Goal: Task Accomplishment & Management: Manage account settings

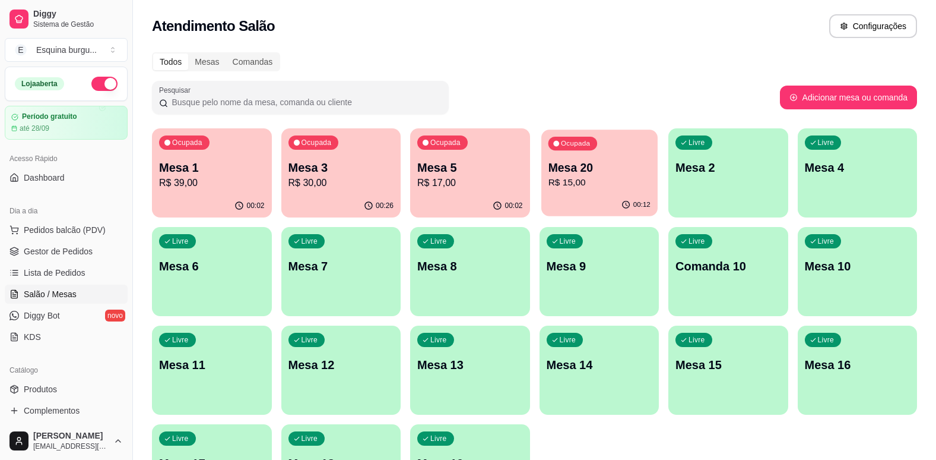
click at [605, 169] on p "Mesa 20" at bounding box center [599, 168] width 102 height 16
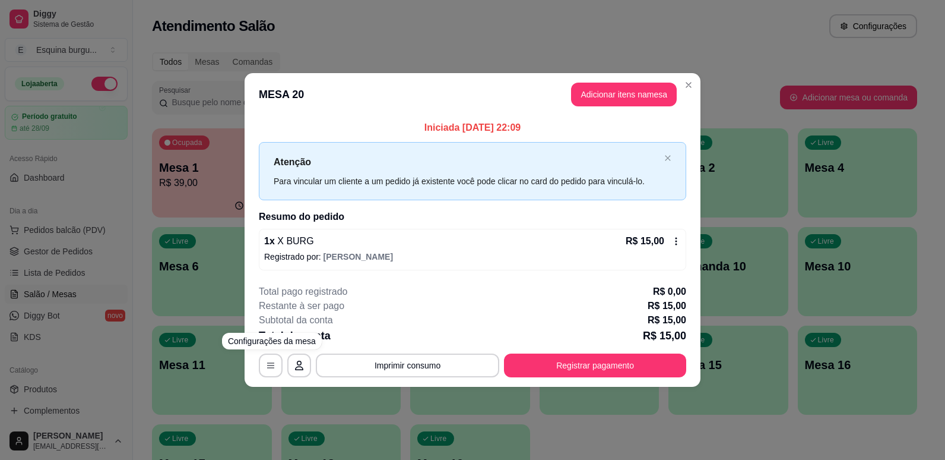
click at [260, 355] on div "**********" at bounding box center [473, 365] width 428 height 24
click at [268, 361] on icon "button" at bounding box center [271, 365] width 10 height 10
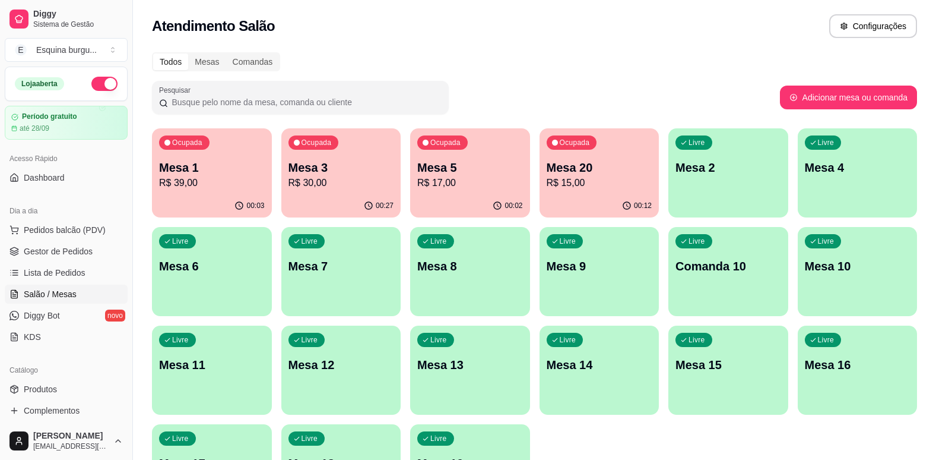
click at [618, 176] on p "R$ 15,00" at bounding box center [600, 183] width 106 height 14
click at [598, 211] on div "00:12" at bounding box center [600, 205] width 120 height 23
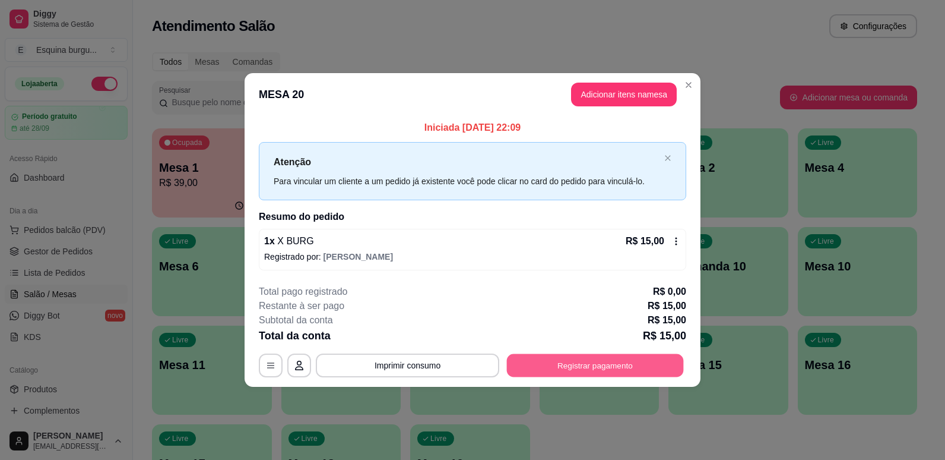
click at [547, 361] on button "Registrar pagamento" at bounding box center [595, 364] width 177 height 23
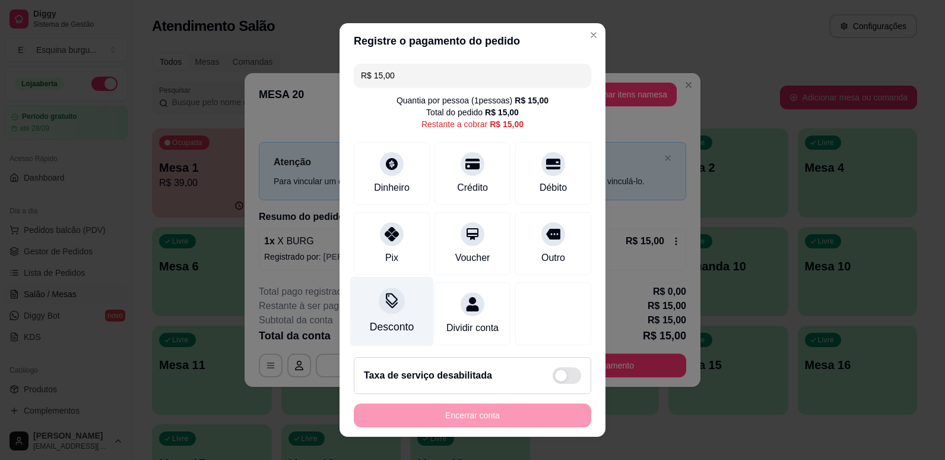
click at [384, 307] on icon at bounding box center [391, 300] width 15 height 15
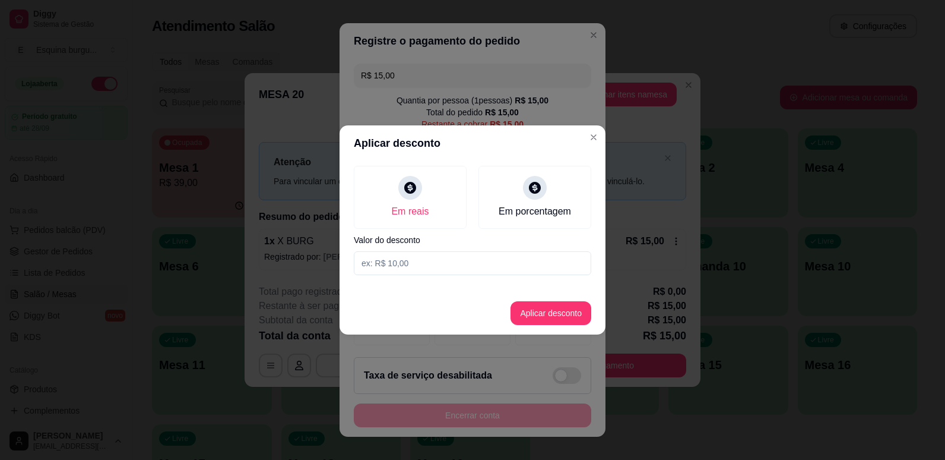
click at [406, 264] on input at bounding box center [473, 263] width 238 height 24
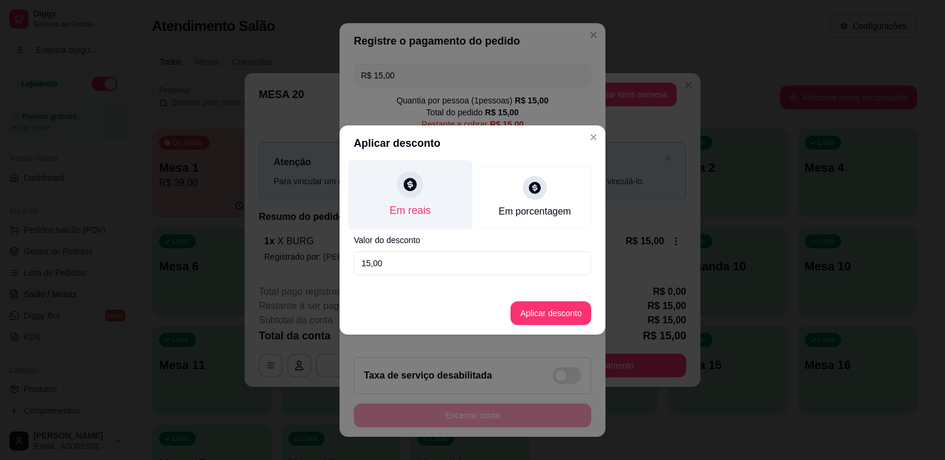
type input "15,00"
click at [424, 198] on div "Em reais" at bounding box center [411, 194] width 124 height 69
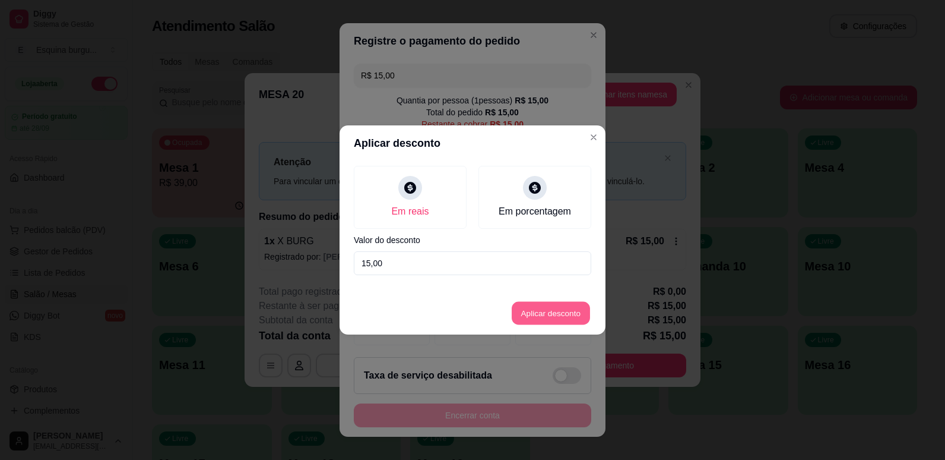
click at [549, 315] on button "Aplicar desconto" at bounding box center [551, 313] width 78 height 23
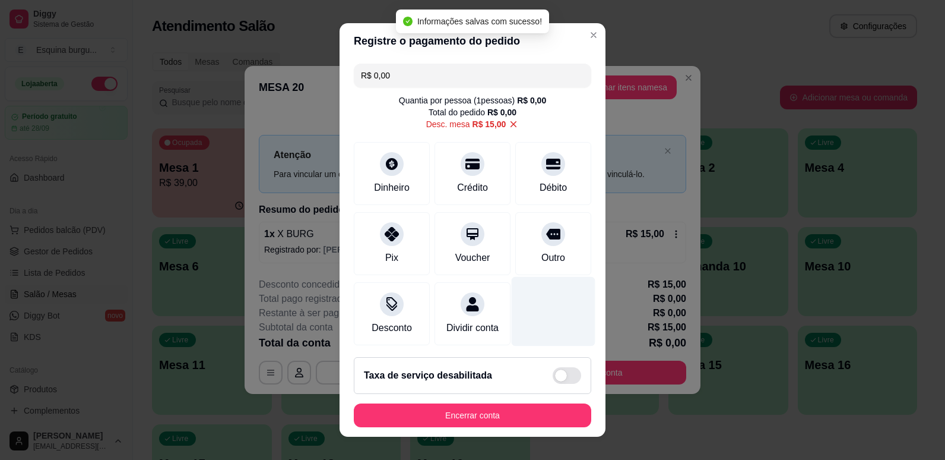
type input "R$ 0,00"
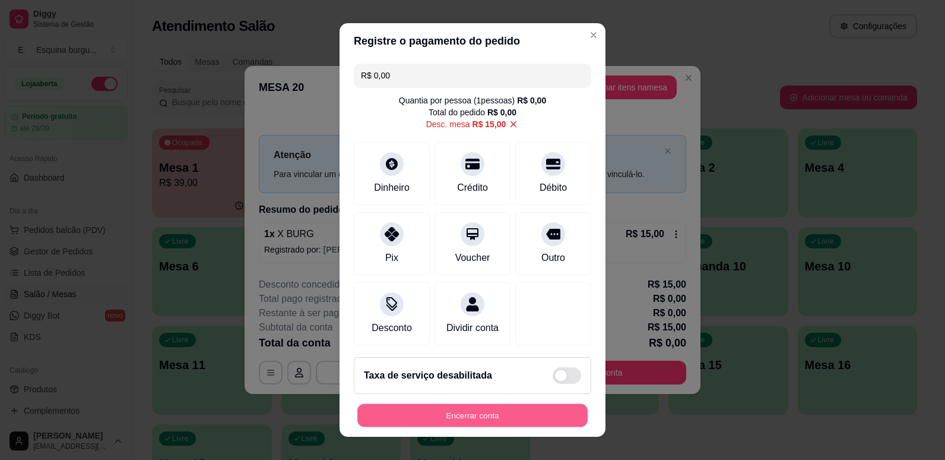
click at [504, 420] on button "Encerrar conta" at bounding box center [472, 415] width 230 height 23
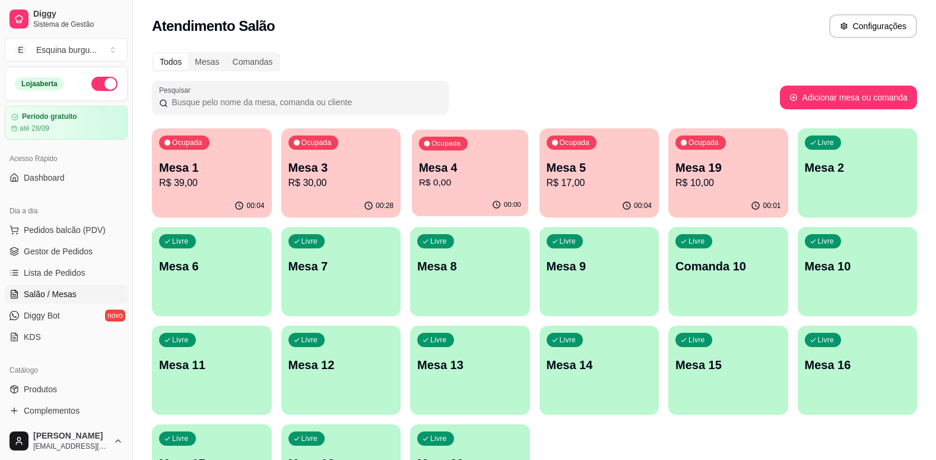
click at [499, 178] on p "R$ 0,00" at bounding box center [470, 183] width 102 height 14
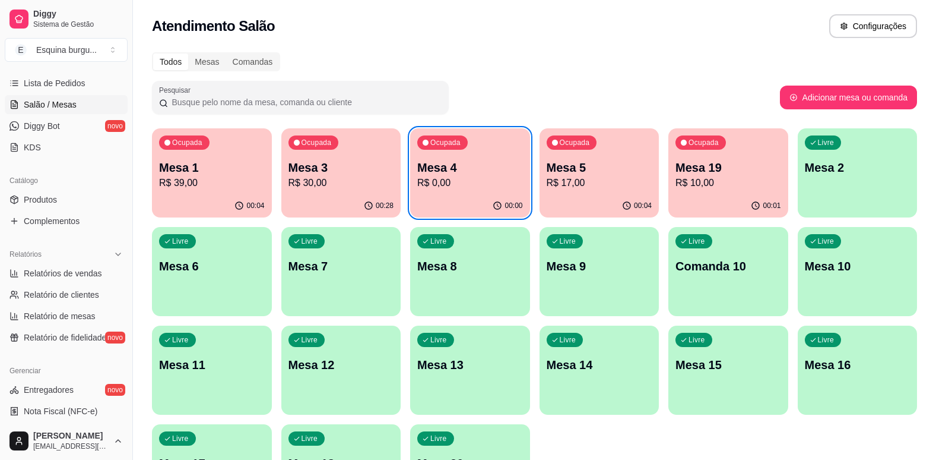
scroll to position [189, 0]
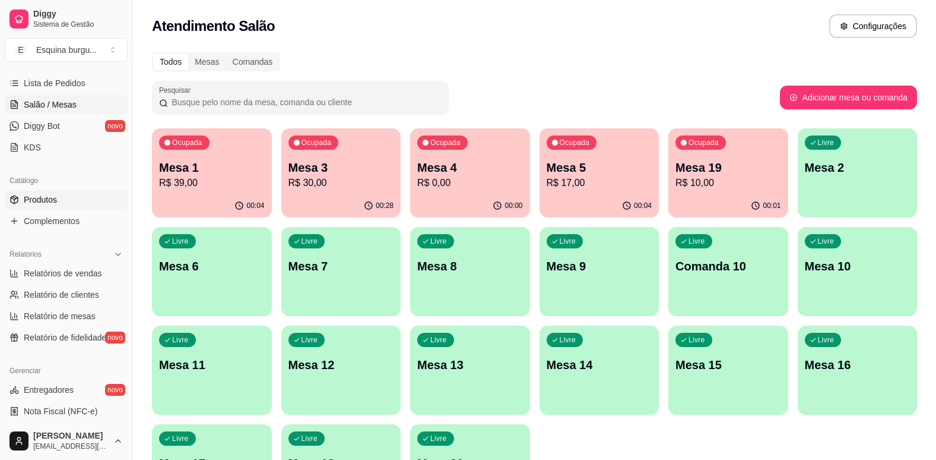
click at [65, 204] on link "Produtos" at bounding box center [66, 199] width 123 height 19
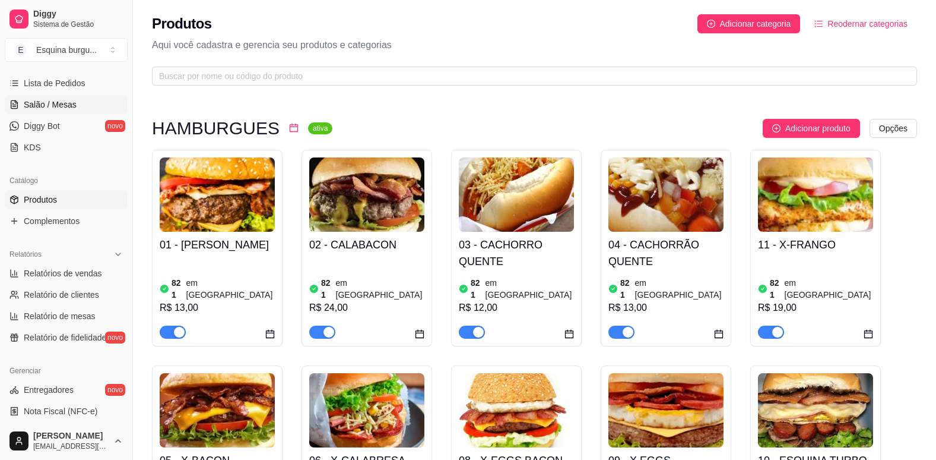
click at [57, 106] on span "Salão / Mesas" at bounding box center [50, 105] width 53 height 12
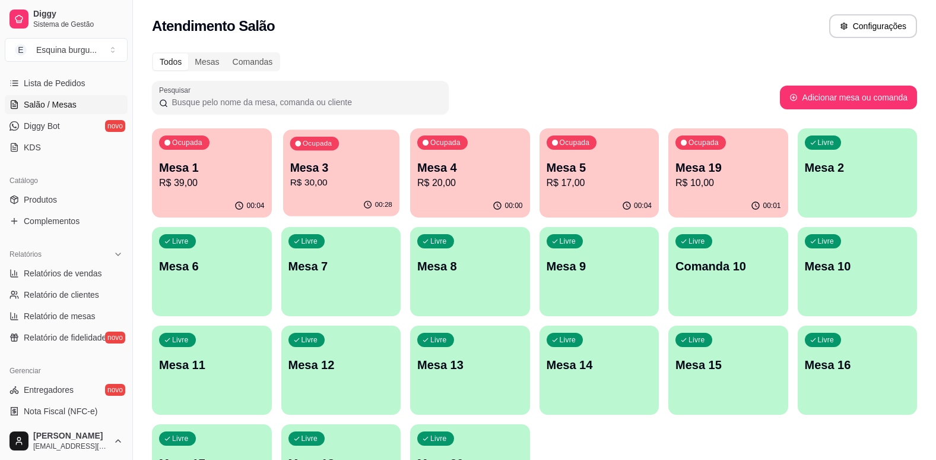
click at [347, 167] on p "Mesa 3" at bounding box center [341, 168] width 102 height 16
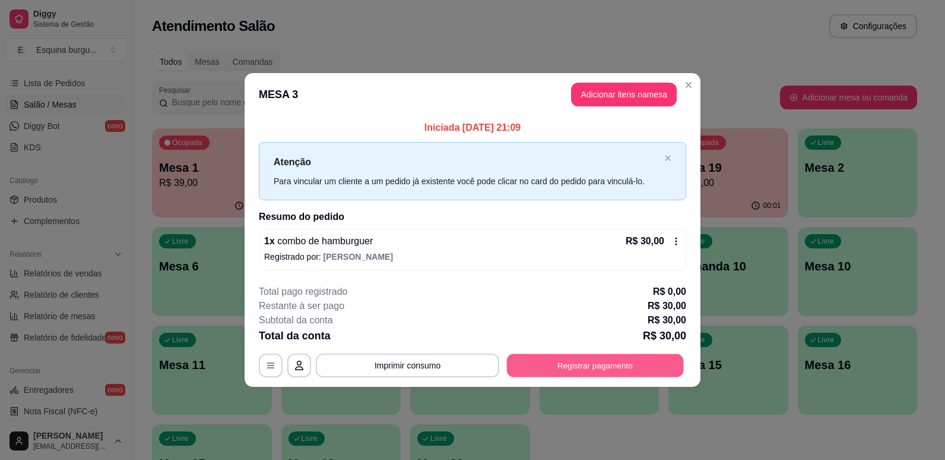
click at [598, 360] on button "Registrar pagamento" at bounding box center [595, 364] width 177 height 23
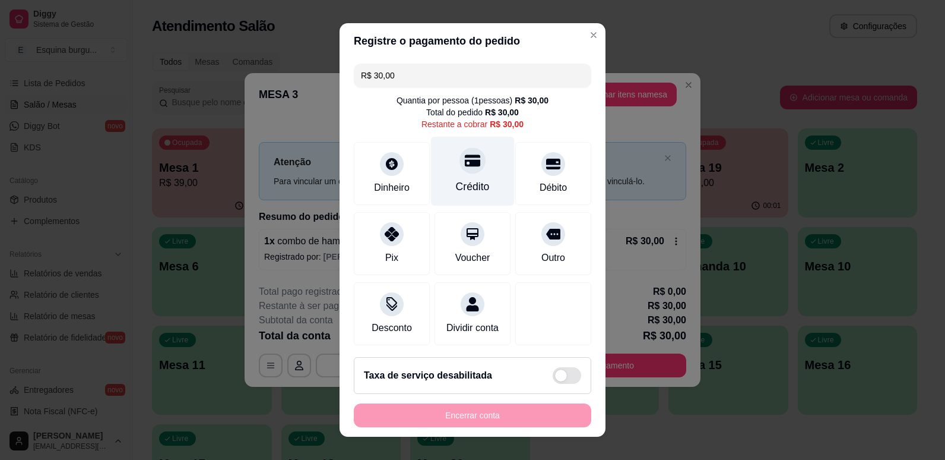
click at [473, 167] on div "Crédito" at bounding box center [473, 170] width 84 height 69
type input "R$ 0,00"
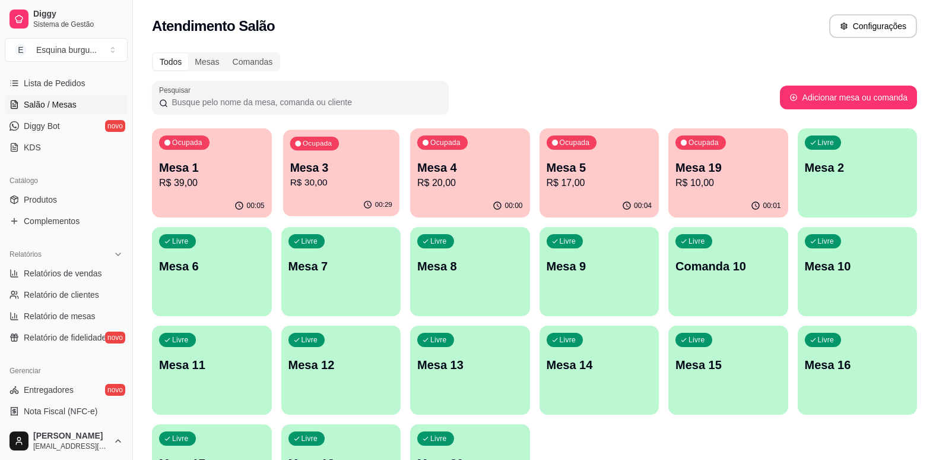
click at [356, 143] on div "Ocupada Mesa 3 R$ 30,00" at bounding box center [341, 161] width 116 height 64
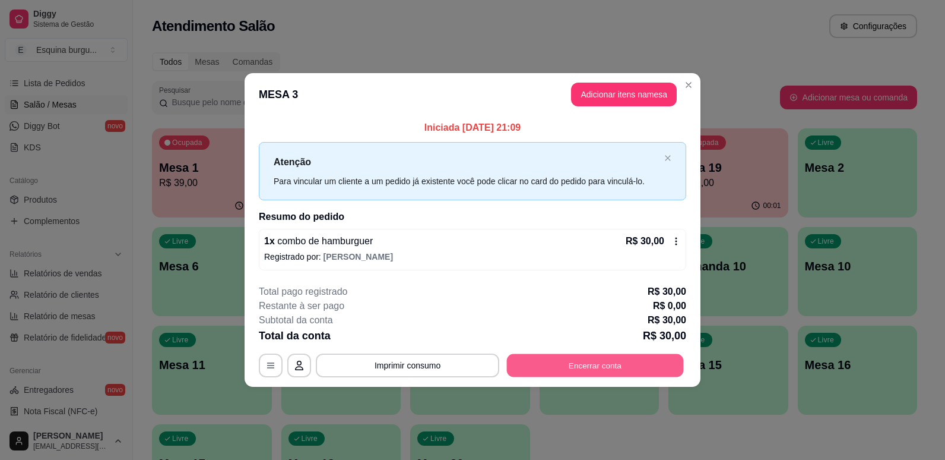
click at [556, 362] on button "Encerrar conta" at bounding box center [595, 364] width 177 height 23
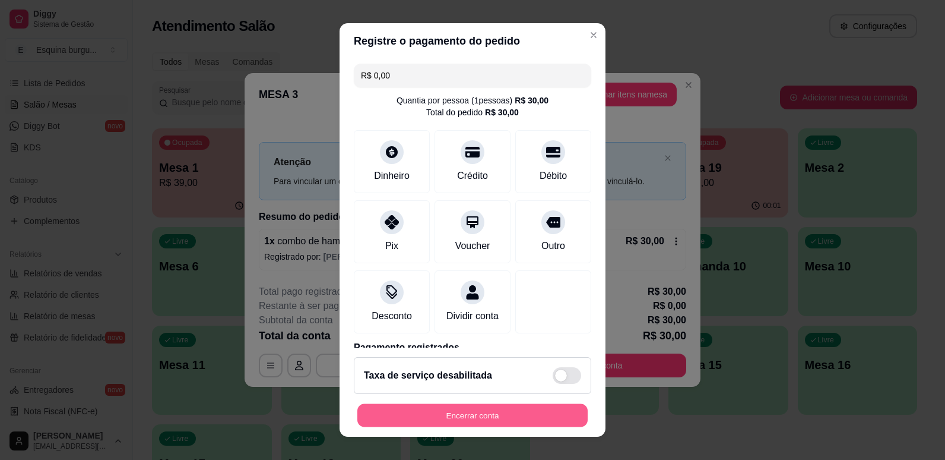
click at [477, 422] on button "Encerrar conta" at bounding box center [472, 415] width 230 height 23
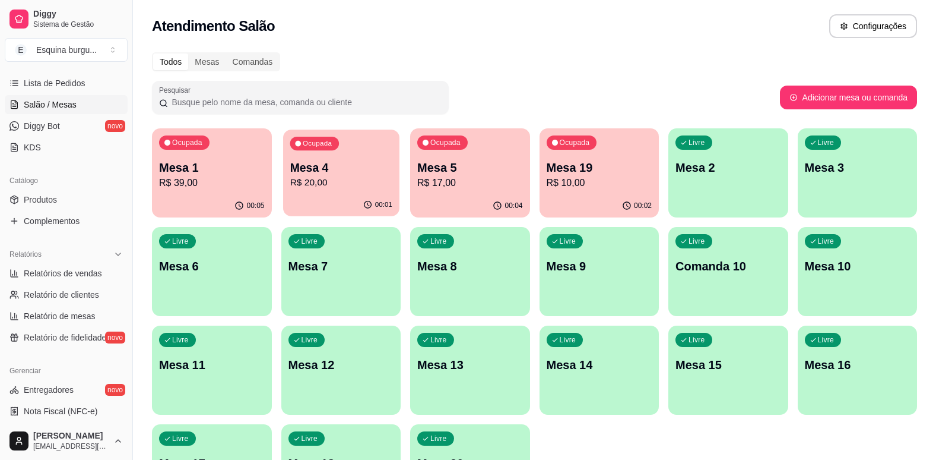
click at [352, 155] on div "Ocupada Mesa 4 R$ 20,00" at bounding box center [341, 161] width 116 height 64
click at [64, 195] on link "Produtos" at bounding box center [66, 199] width 123 height 19
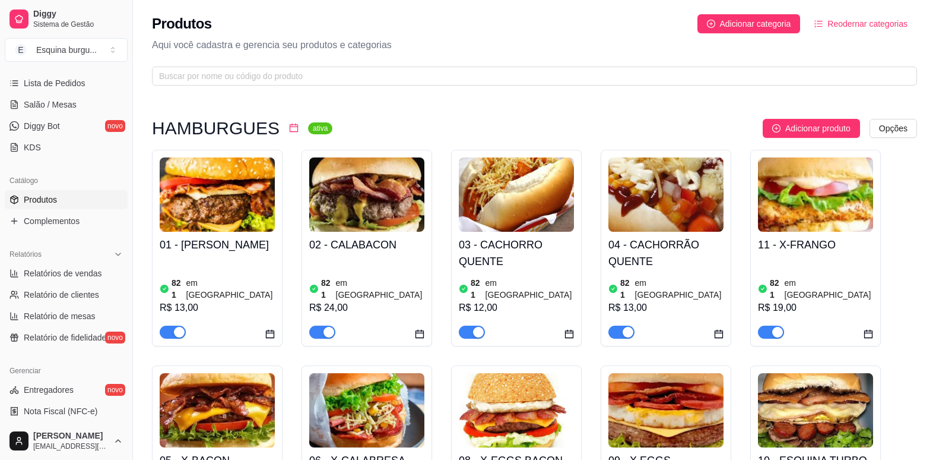
click at [65, 205] on link "Produtos" at bounding box center [66, 199] width 123 height 19
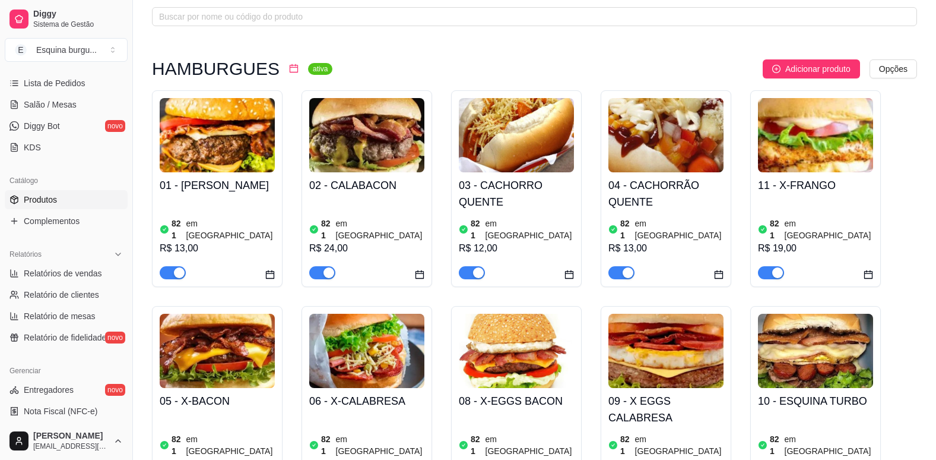
scroll to position [61, 0]
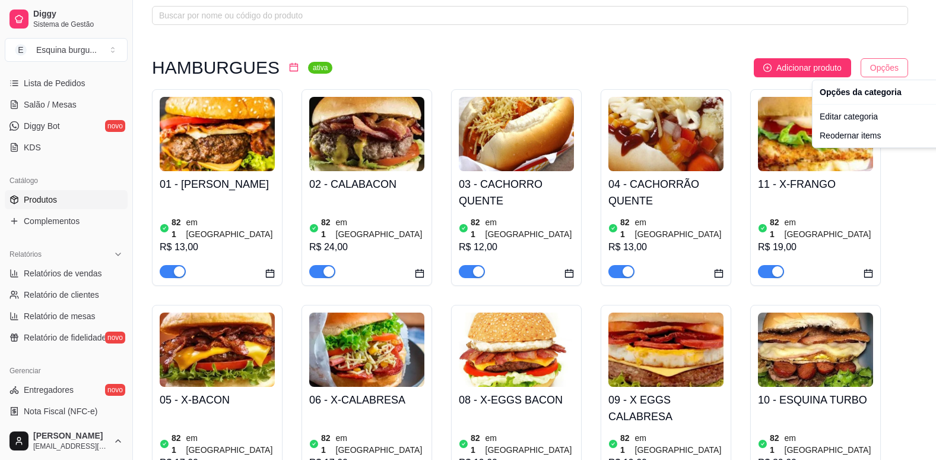
click at [910, 67] on html "Diggy Sistema de Gestão E Esquina burgu ... Loja aberta Período gratuito até 28…" at bounding box center [468, 169] width 936 height 460
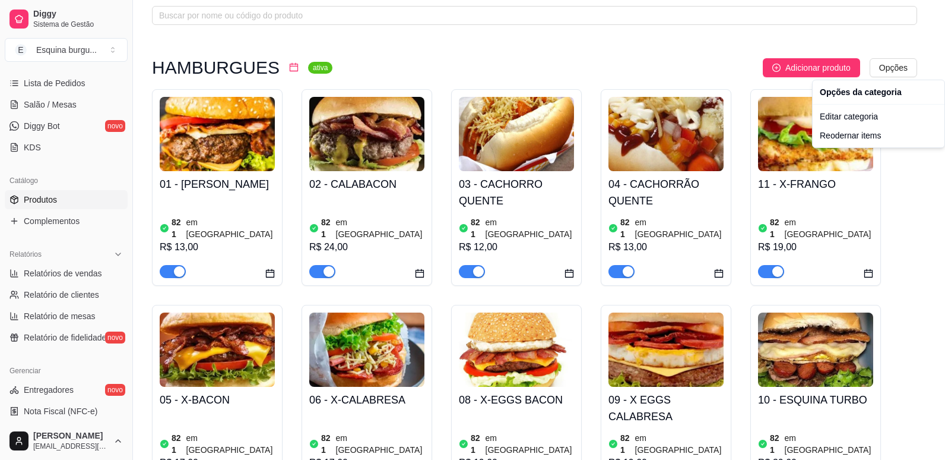
click at [630, 79] on html "Diggy Sistema de Gestão E Esquina burgu ... Loja aberta Período gratuito até 28…" at bounding box center [472, 169] width 945 height 460
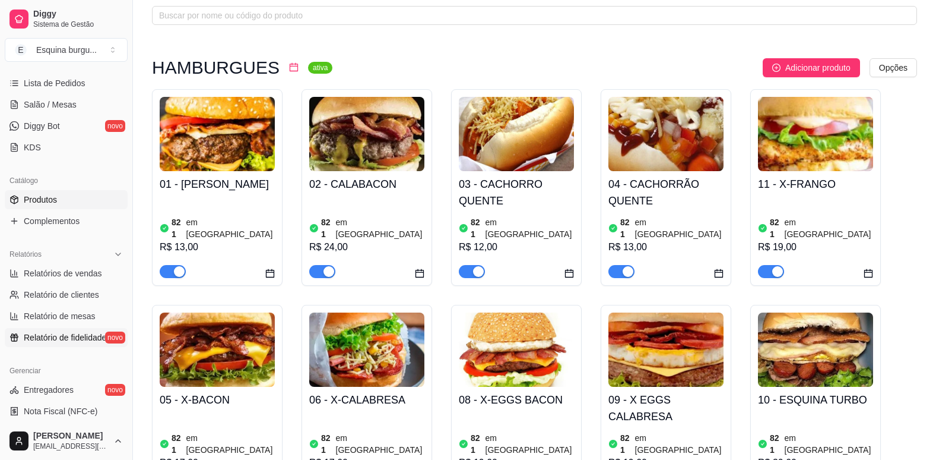
scroll to position [395, 0]
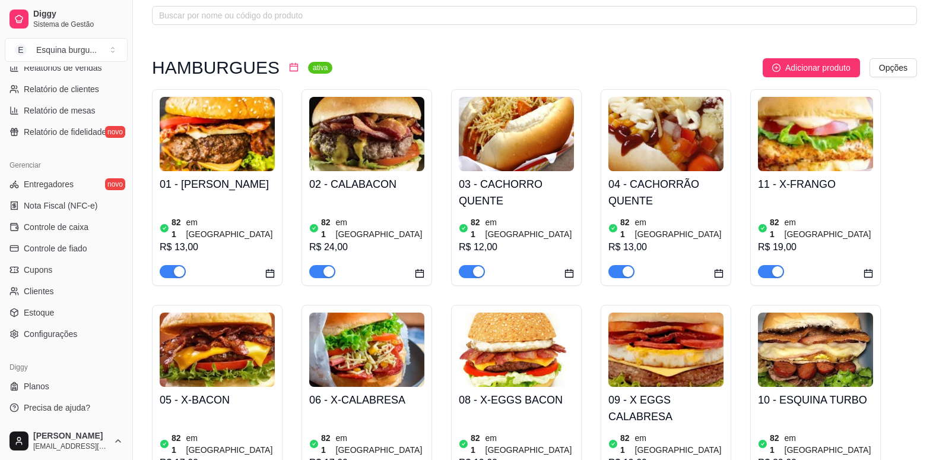
click at [65, 346] on div "Gerenciar Entregadores novo Nota Fiscal (NFC-e) Controle de caixa Controle de f…" at bounding box center [66, 249] width 132 height 197
click at [67, 339] on span "Configurações" at bounding box center [50, 334] width 53 height 12
click at [71, 334] on span "Configurações" at bounding box center [50, 334] width 53 height 12
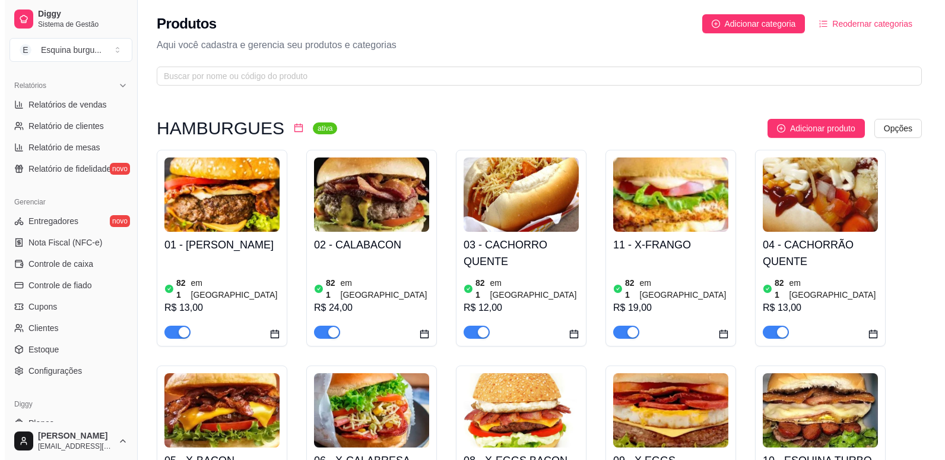
scroll to position [359, 0]
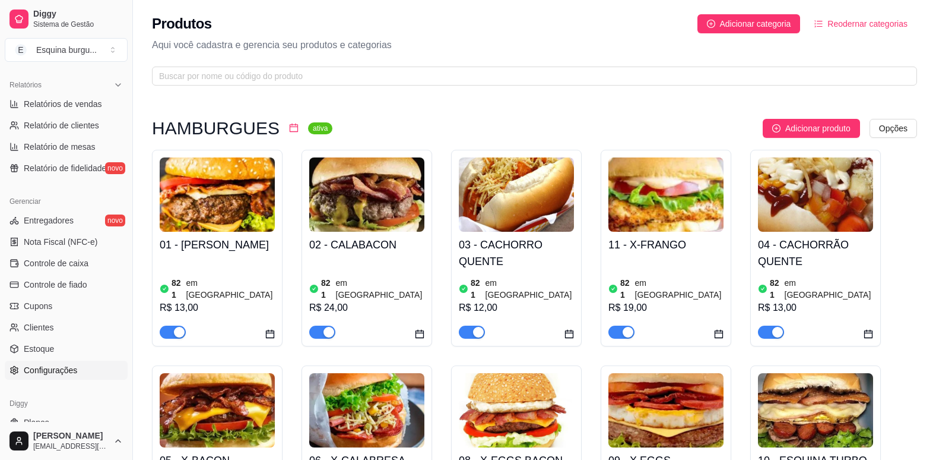
click at [39, 368] on span "Configurações" at bounding box center [50, 370] width 53 height 12
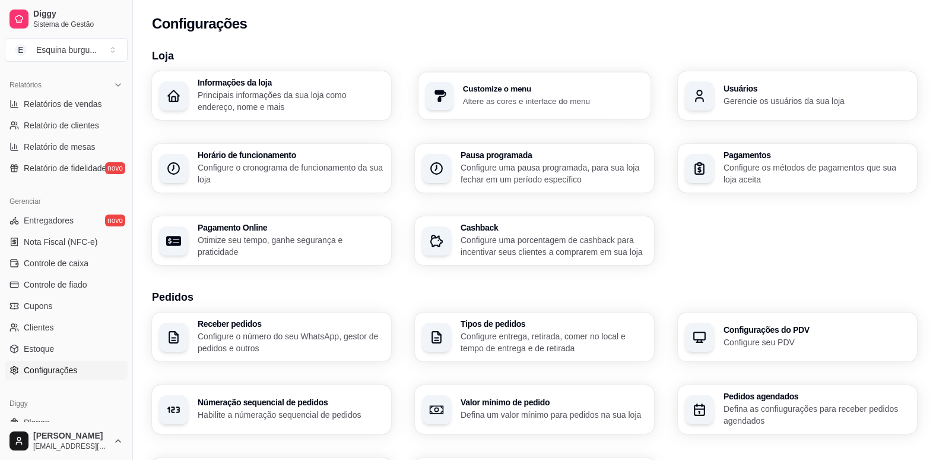
click at [534, 108] on div "Customize o menu Altere as cores e interface do menu" at bounding box center [535, 96] width 232 height 48
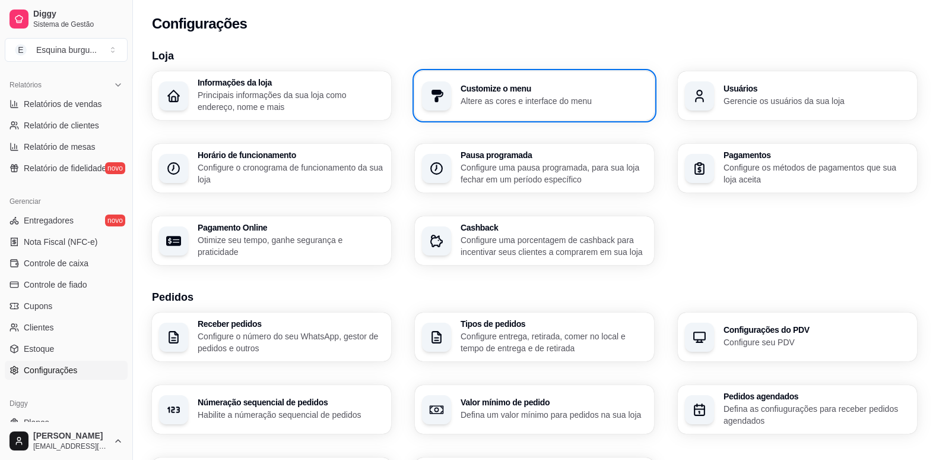
click at [731, 81] on div "Usuários Gerencie os usuários da sua loja" at bounding box center [797, 95] width 239 height 49
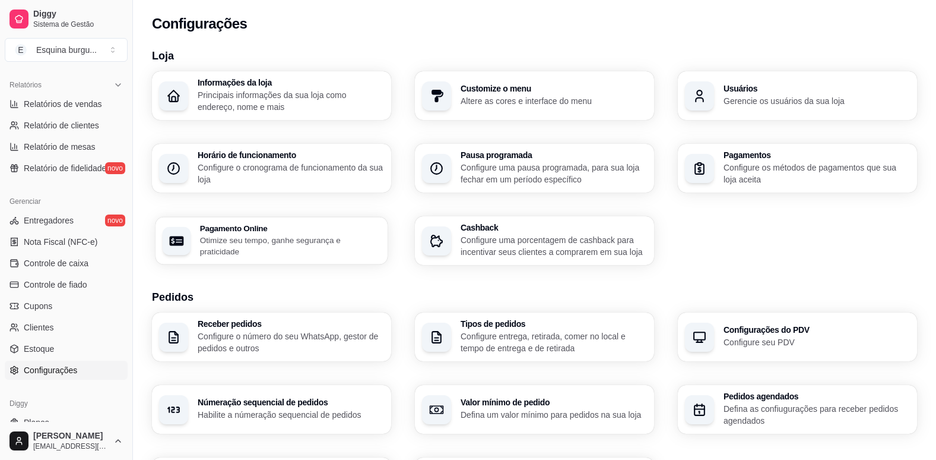
click at [320, 246] on p "Otimize seu tempo, ganhe segurança e praticidade" at bounding box center [290, 245] width 181 height 23
select select "4.98"
click at [559, 330] on p "Configure entrega, retirada, comer no local e tempo de entrega e de retirada" at bounding box center [553, 341] width 181 height 23
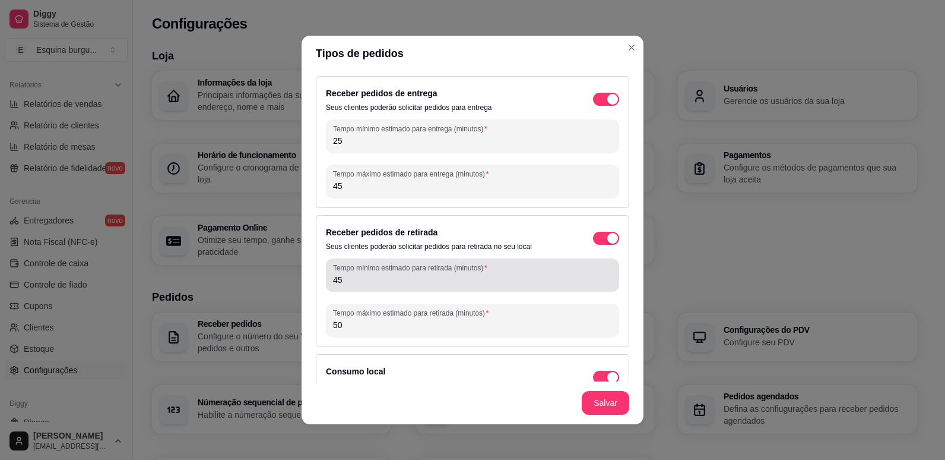
scroll to position [24, 0]
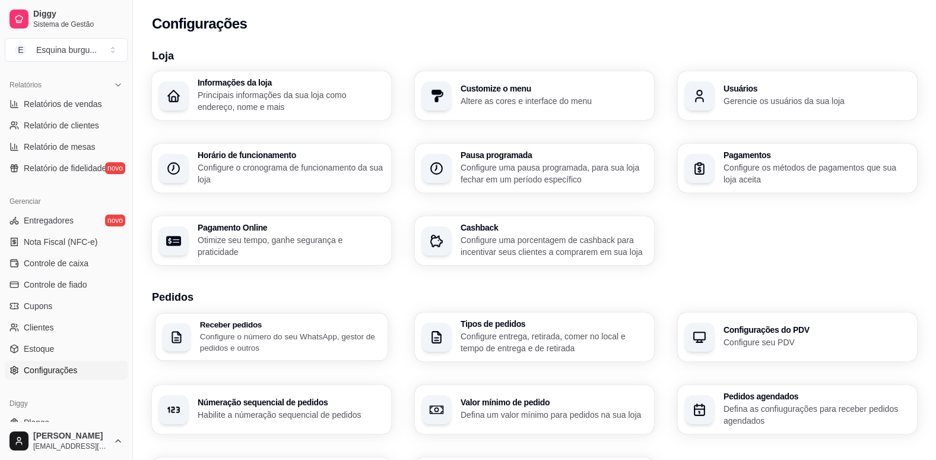
click at [303, 340] on p "Configure o número do seu WhatsApp, gestor de pedidos e outros" at bounding box center [290, 341] width 181 height 23
click at [334, 79] on h3 "Informações da loja" at bounding box center [290, 83] width 181 height 8
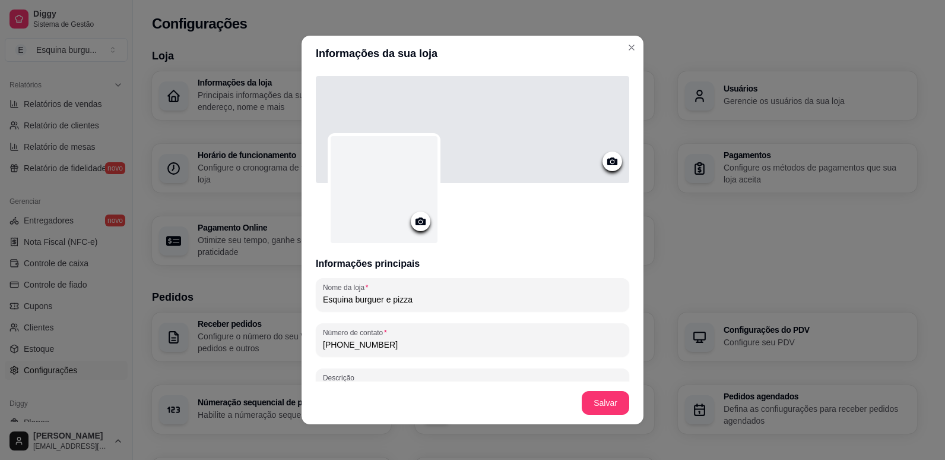
click at [416, 218] on icon at bounding box center [421, 221] width 10 height 8
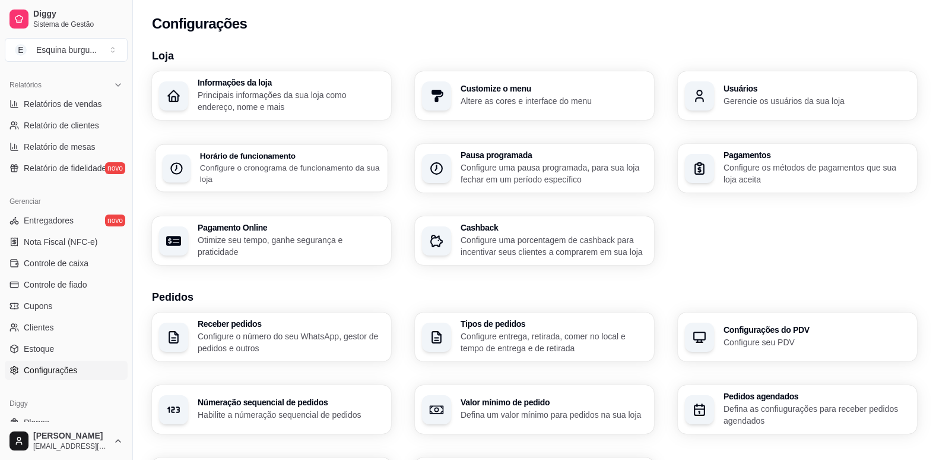
click at [221, 156] on h3 "Horário de funcionamento" at bounding box center [290, 155] width 181 height 8
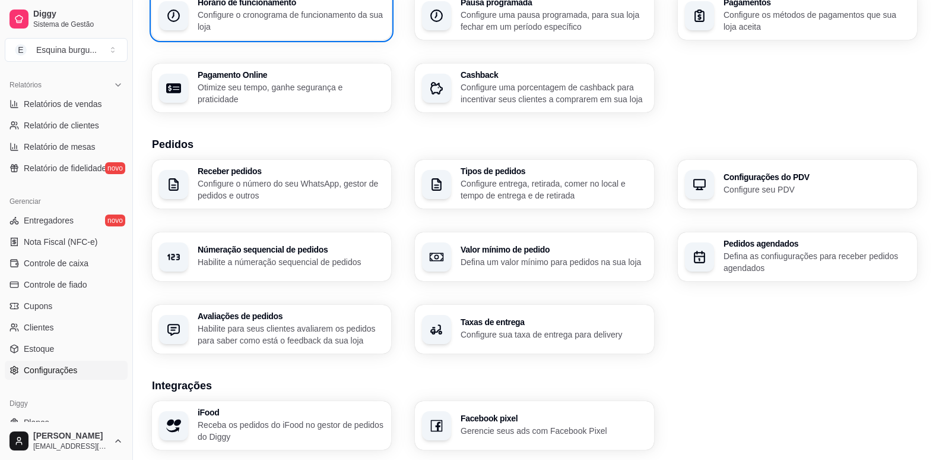
scroll to position [156, 0]
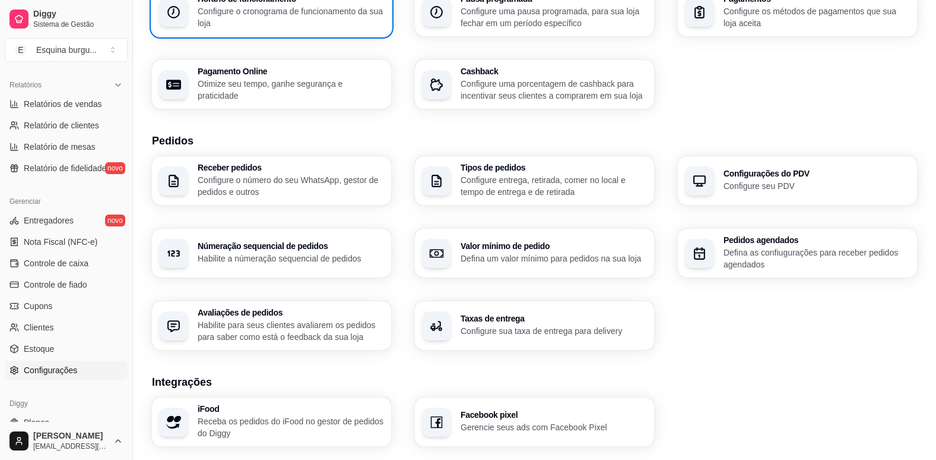
click at [289, 252] on div "Númeração sequencial de pedidos Habilite a númeração sequencial de pedidos" at bounding box center [291, 253] width 186 height 23
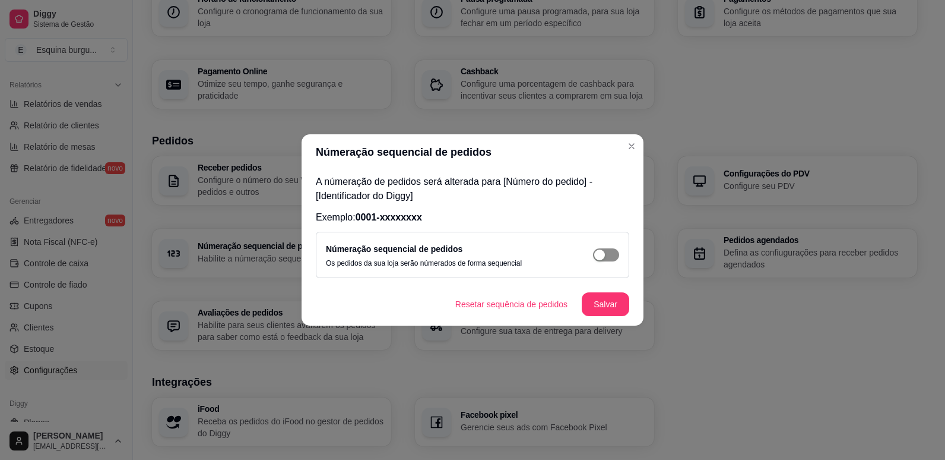
click at [602, 253] on div "button" at bounding box center [599, 254] width 11 height 11
click at [609, 292] on footer "Resetar sequência de pedidos Salvar" at bounding box center [473, 304] width 342 height 43
click at [610, 296] on button "Salvar" at bounding box center [606, 304] width 46 height 23
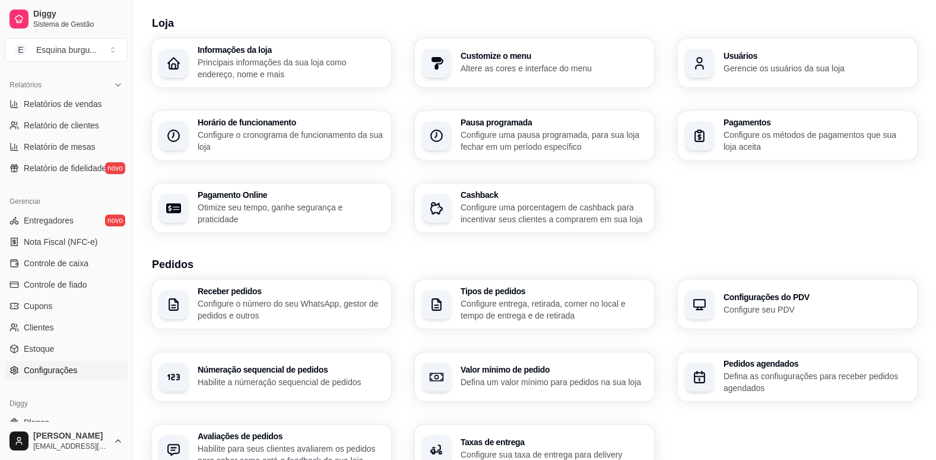
scroll to position [0, 0]
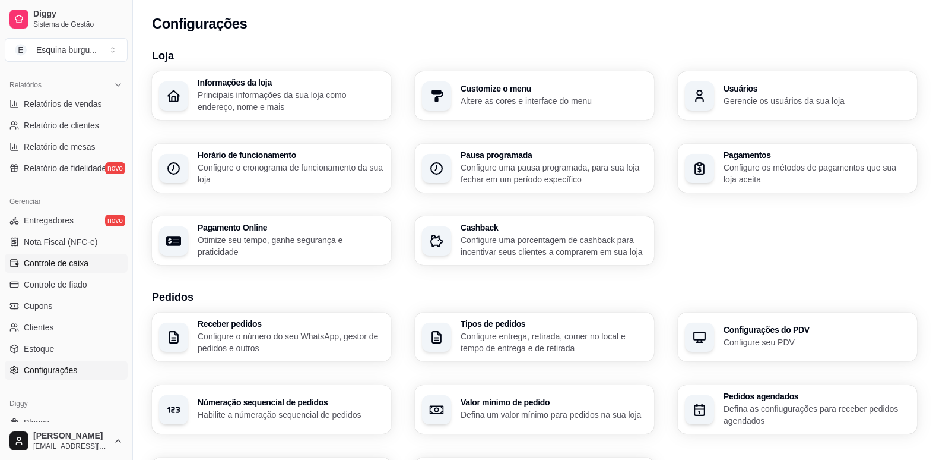
click at [81, 270] on link "Controle de caixa" at bounding box center [66, 263] width 123 height 19
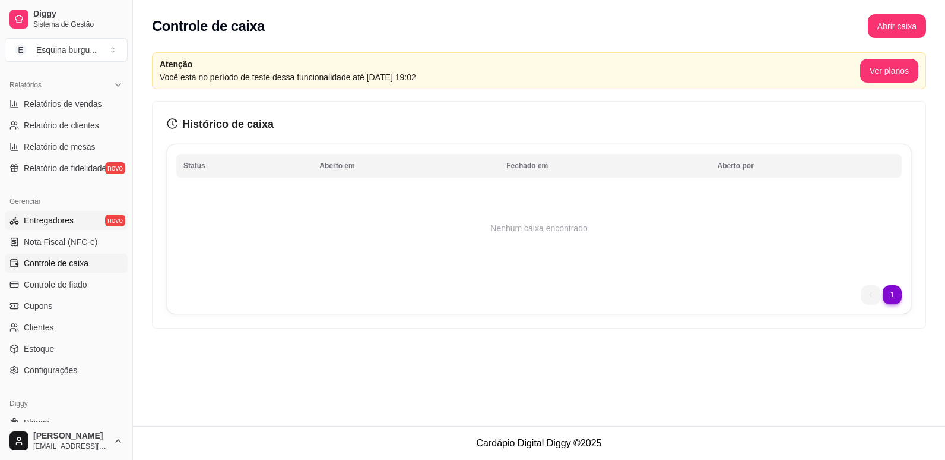
click at [74, 217] on link "Entregadores novo" at bounding box center [66, 220] width 123 height 19
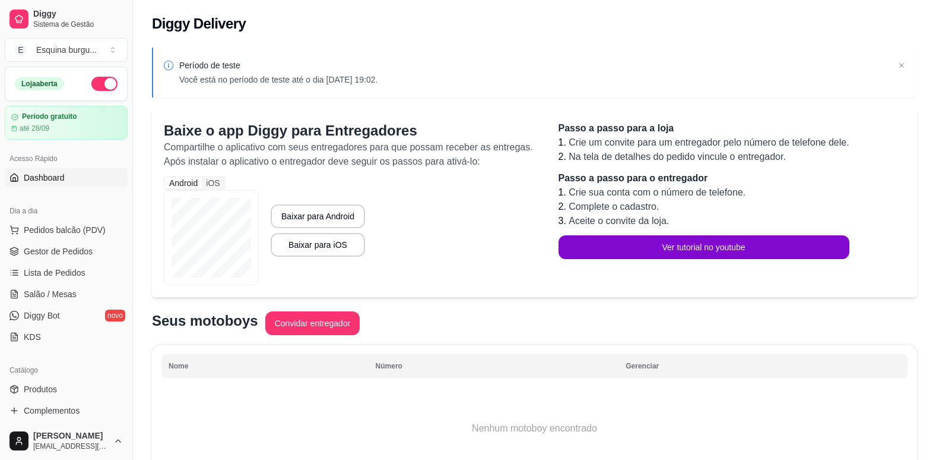
click at [61, 178] on span "Dashboard" at bounding box center [44, 178] width 41 height 12
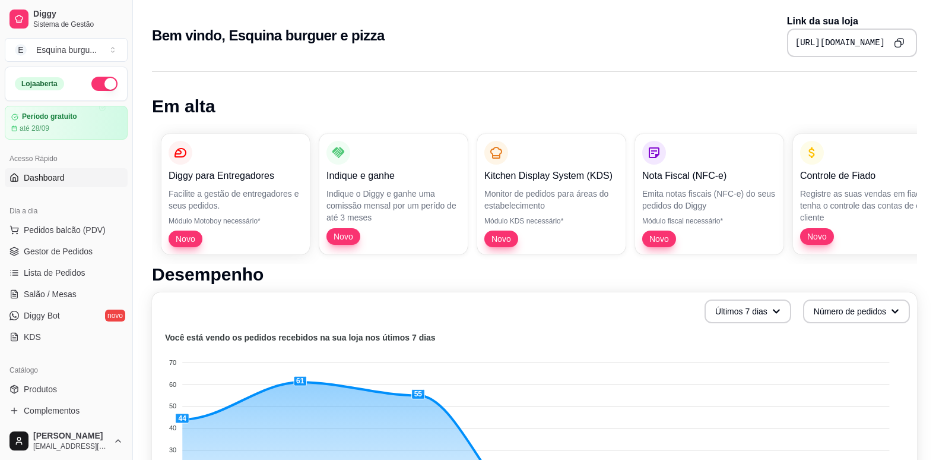
click at [902, 42] on icon "Copy to clipboard" at bounding box center [899, 42] width 10 height 10
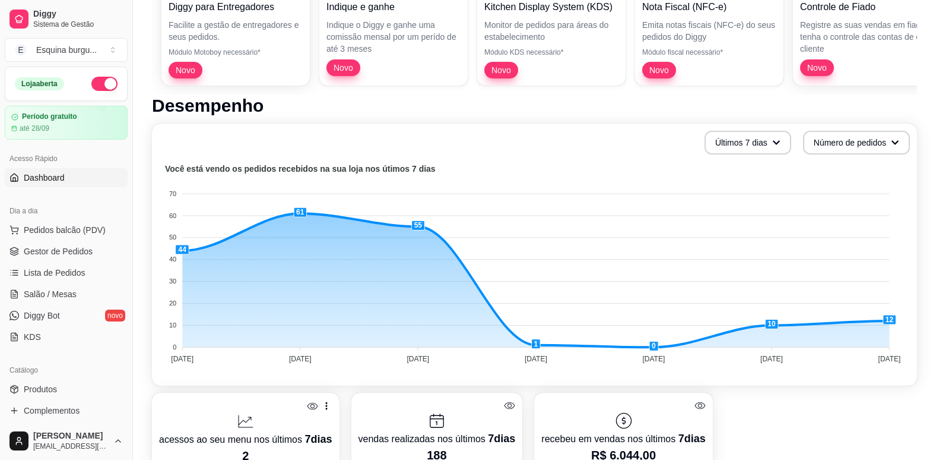
scroll to position [173, 0]
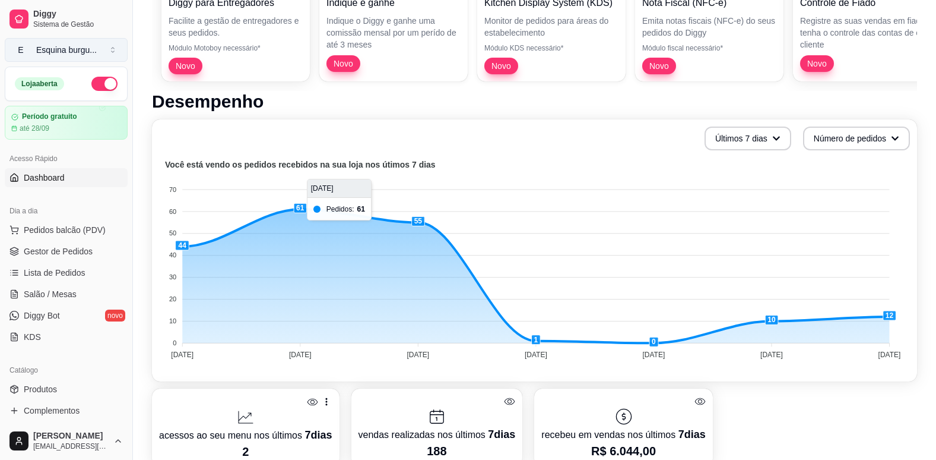
click at [81, 53] on div "Esquina burgu ..." at bounding box center [66, 50] width 61 height 12
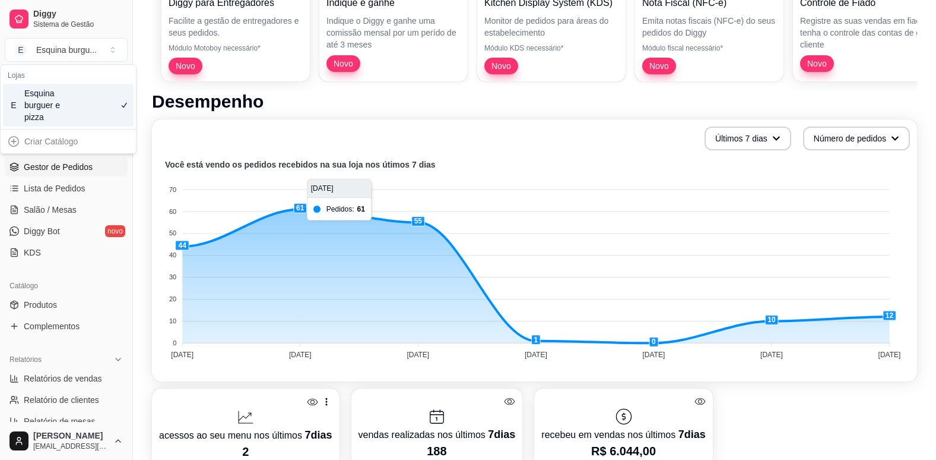
scroll to position [85, 0]
click at [47, 251] on link "KDS" at bounding box center [66, 251] width 123 height 19
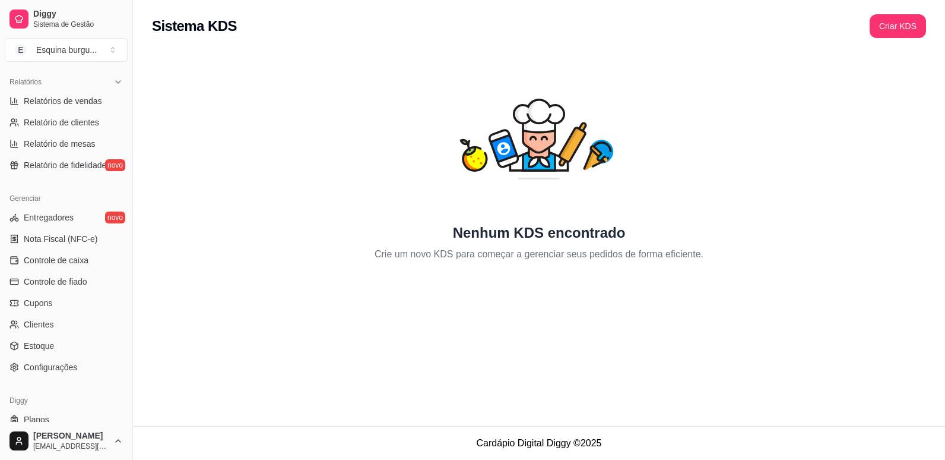
scroll to position [395, 0]
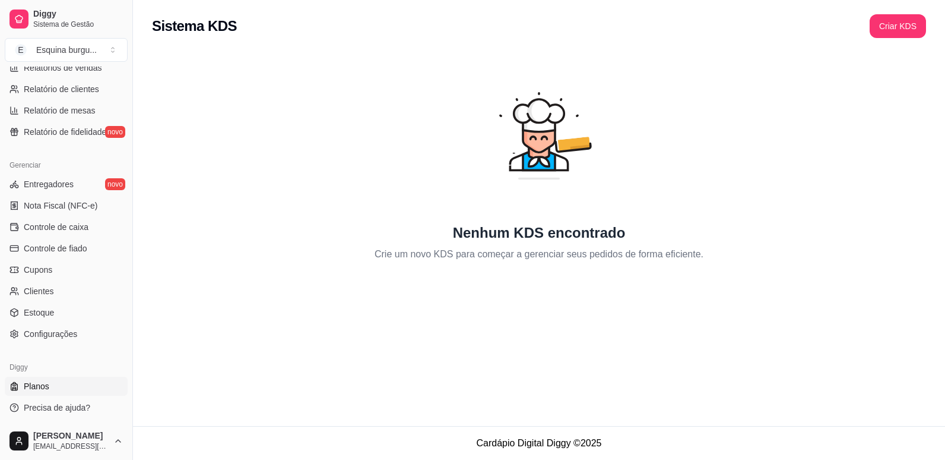
click at [43, 391] on span "Planos" at bounding box center [37, 386] width 26 height 12
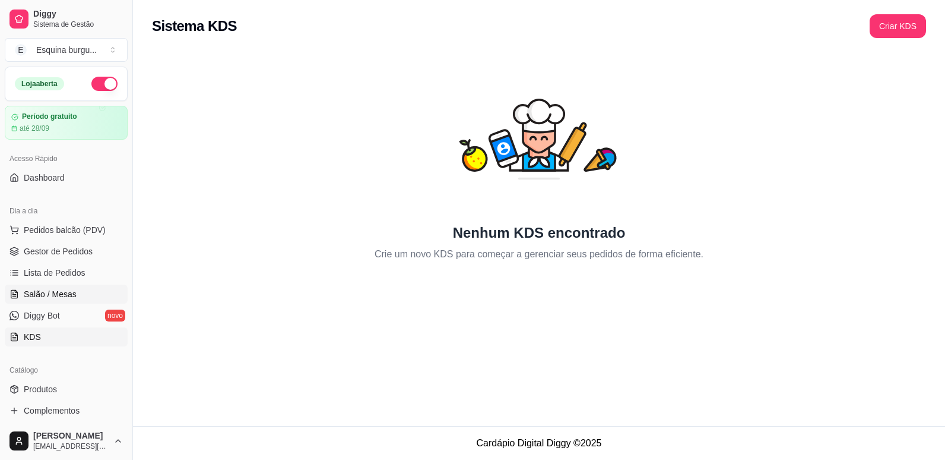
click at [53, 293] on span "Salão / Mesas" at bounding box center [50, 294] width 53 height 12
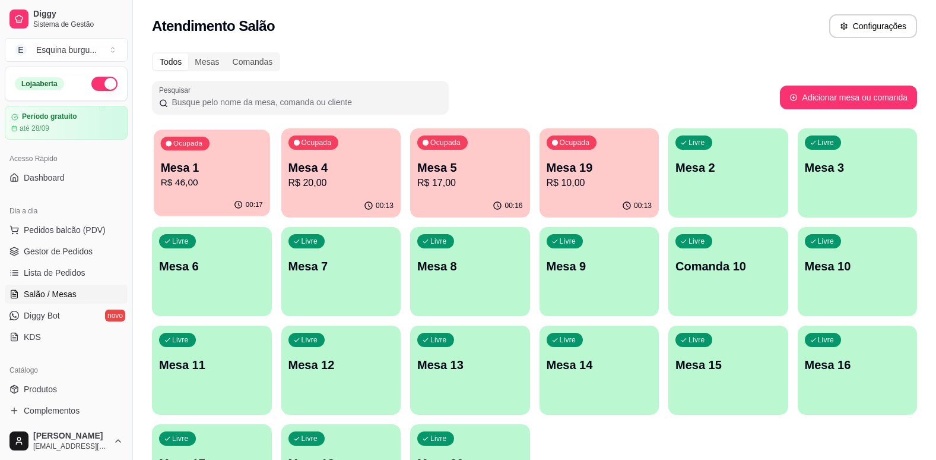
click at [221, 194] on div "00:17" at bounding box center [212, 205] width 116 height 23
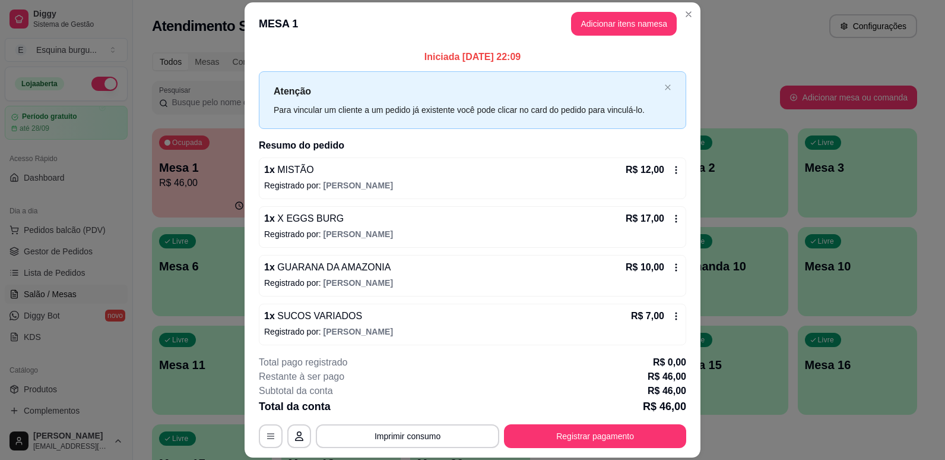
scroll to position [4, 0]
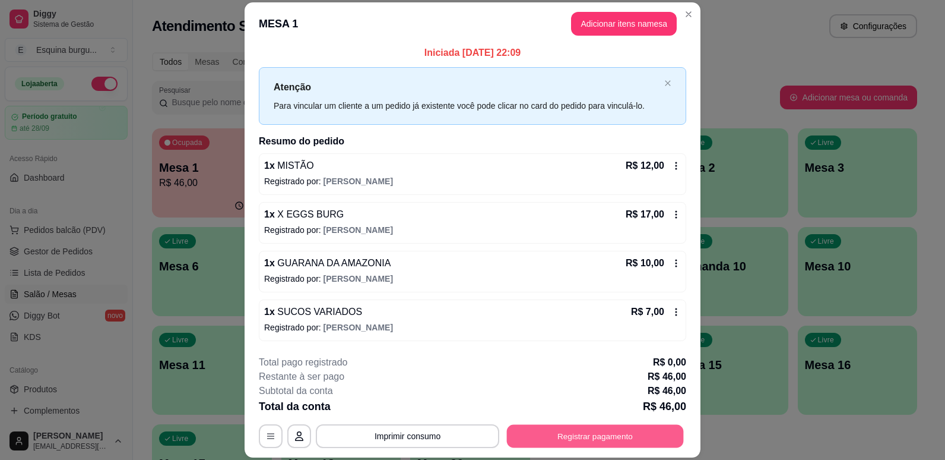
click at [620, 439] on button "Registrar pagamento" at bounding box center [595, 436] width 177 height 23
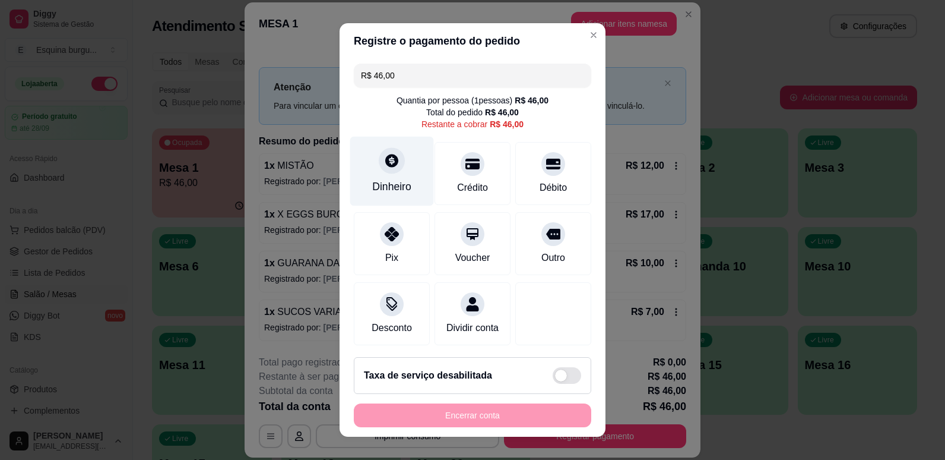
click at [384, 185] on div "Dinheiro" at bounding box center [391, 186] width 39 height 15
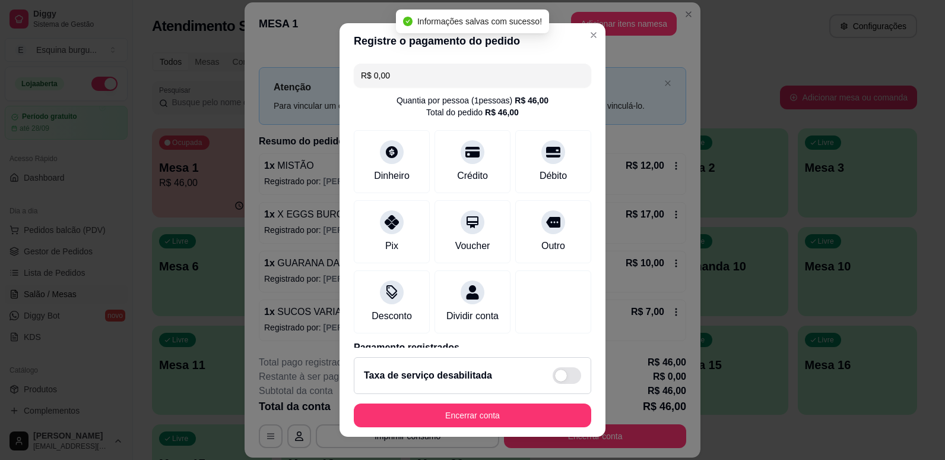
type input "R$ 0,00"
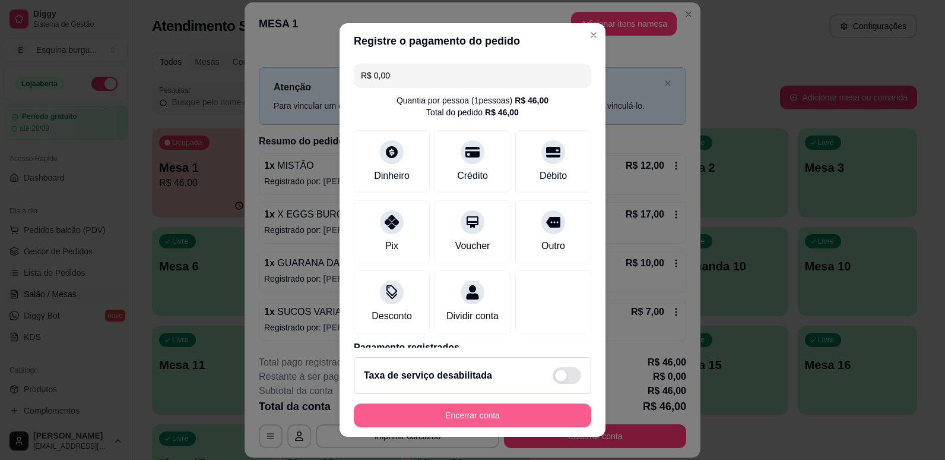
click at [492, 418] on button "Encerrar conta" at bounding box center [473, 415] width 238 height 24
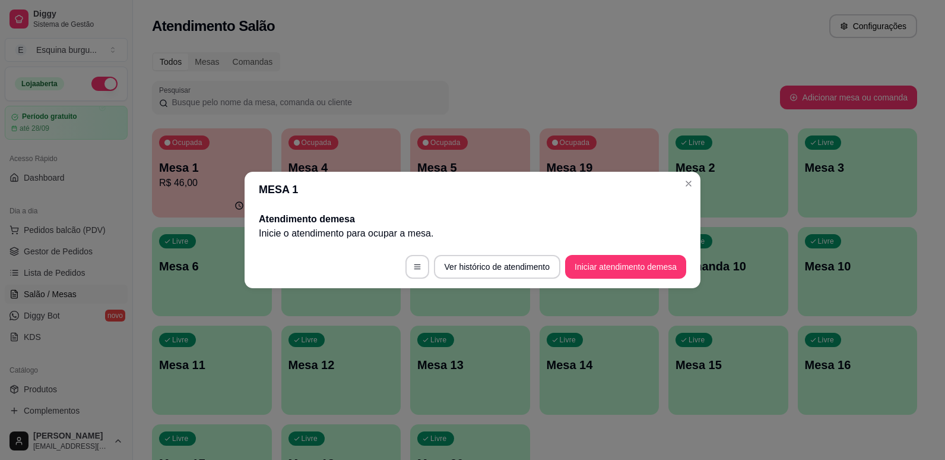
scroll to position [0, 0]
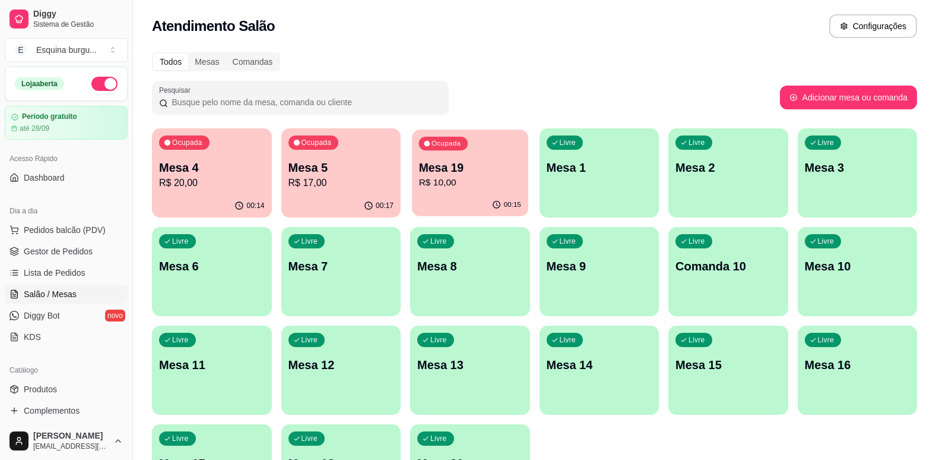
click at [496, 176] on p "R$ 10,00" at bounding box center [470, 183] width 102 height 14
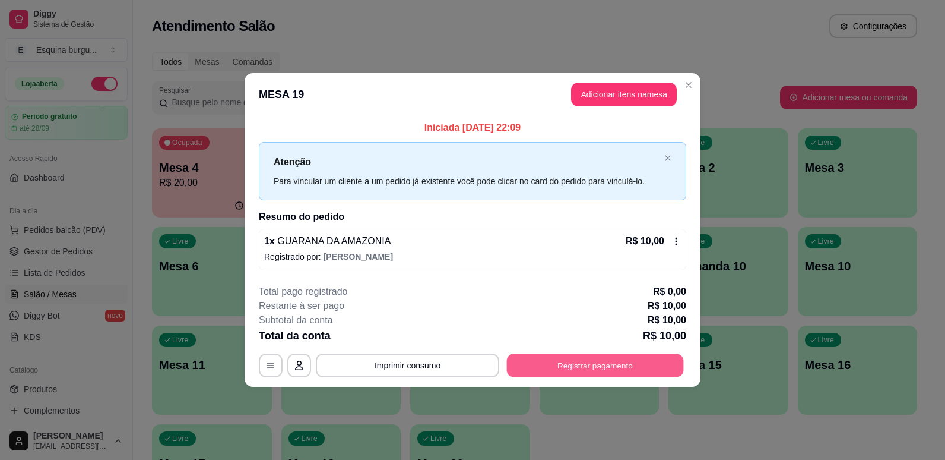
click at [571, 369] on button "Registrar pagamento" at bounding box center [595, 364] width 177 height 23
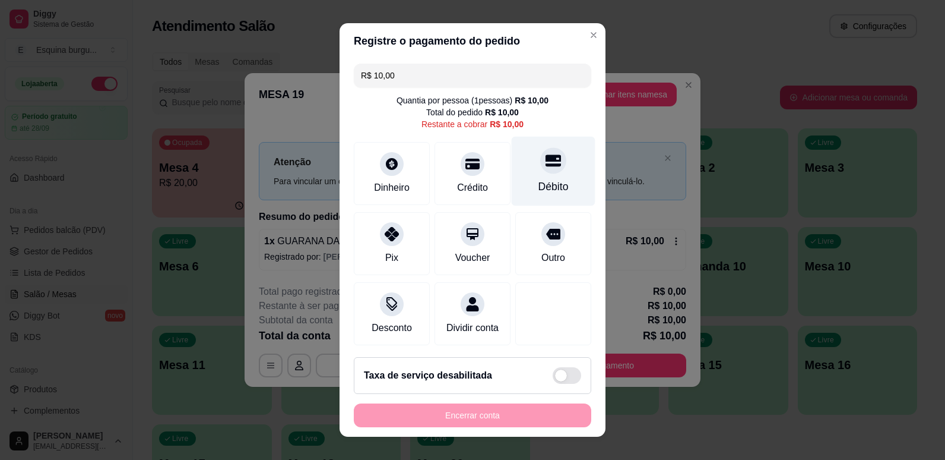
click at [536, 175] on div "Débito" at bounding box center [554, 170] width 84 height 69
type input "R$ 0,00"
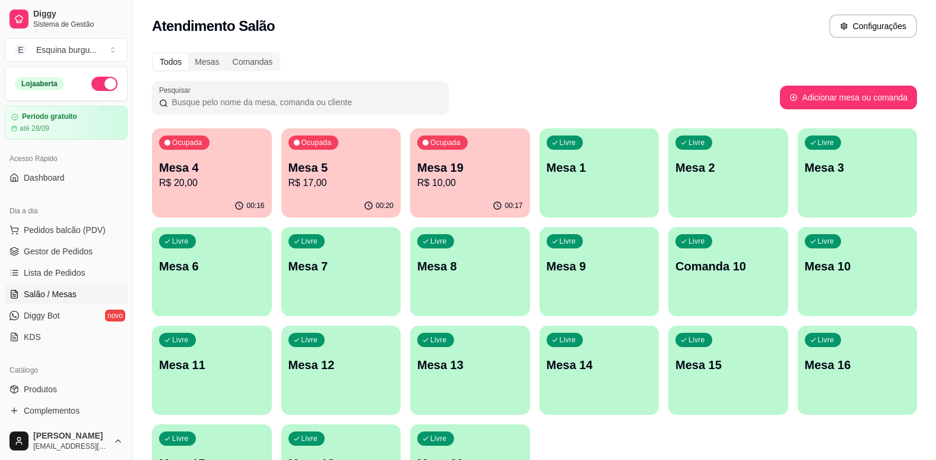
click at [509, 72] on div "Todos Mesas Comandas Pesquisar Adicionar mesa ou comanda Ocupada Mesa 4 R$ 20,0…" at bounding box center [534, 286] width 803 height 482
click at [511, 148] on div "Ocupada Mesa 19 R$ 10,00" at bounding box center [470, 161] width 116 height 64
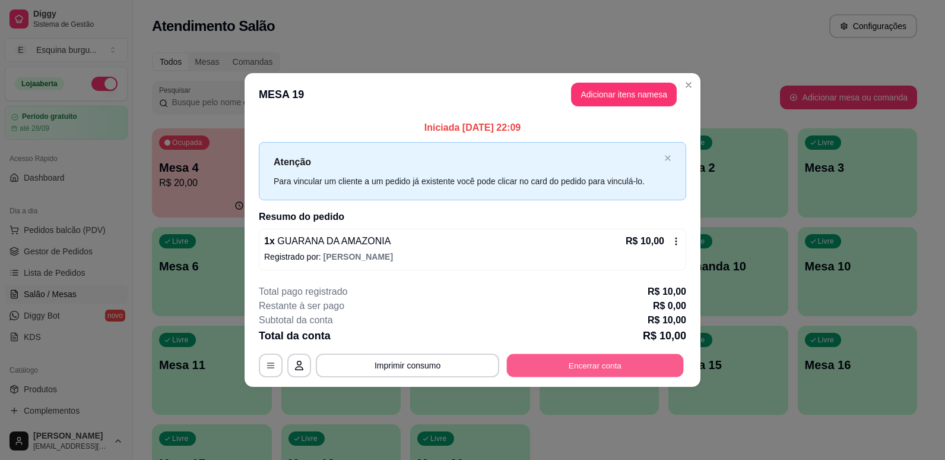
click at [585, 360] on button "Encerrar conta" at bounding box center [595, 364] width 177 height 23
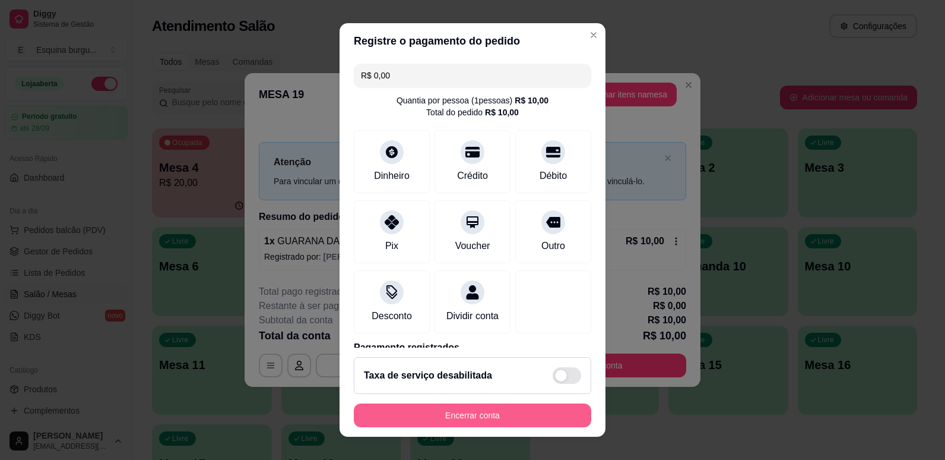
click at [537, 419] on button "Encerrar conta" at bounding box center [473, 415] width 238 height 24
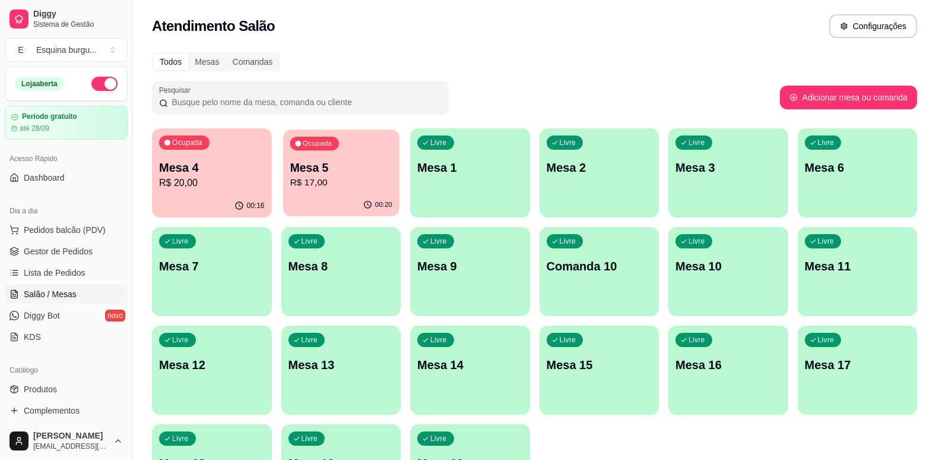
click at [385, 163] on p "Mesa 5" at bounding box center [341, 168] width 102 height 16
click at [368, 175] on p "Mesa 5" at bounding box center [341, 168] width 102 height 16
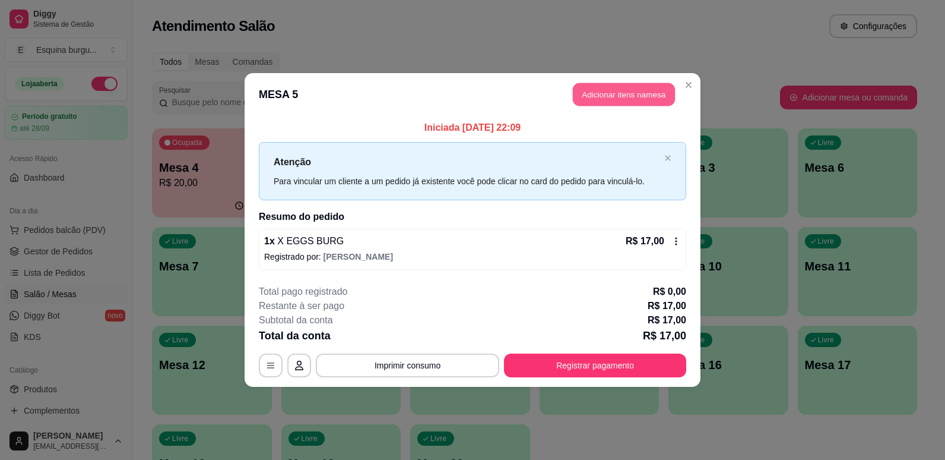
click at [614, 100] on button "Adicionar itens na mesa" at bounding box center [624, 94] width 102 height 23
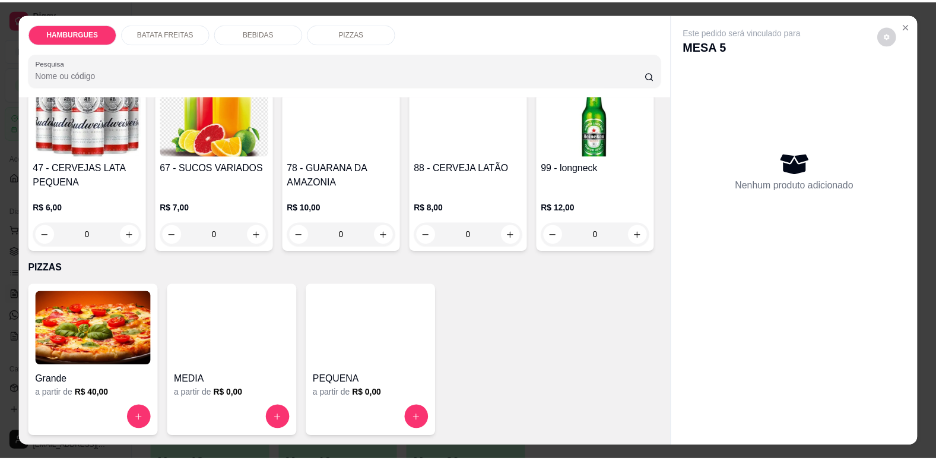
scroll to position [1485, 0]
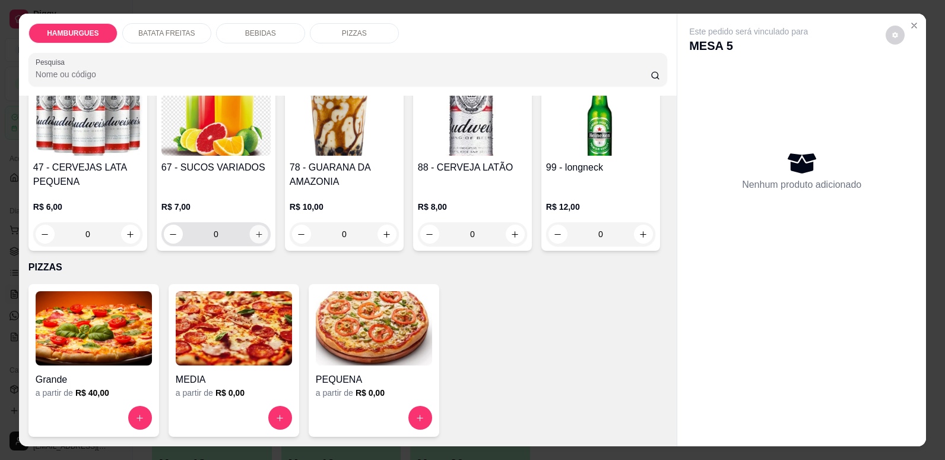
click at [264, 239] on icon "increase-product-quantity" at bounding box center [259, 234] width 9 height 9
type input "1"
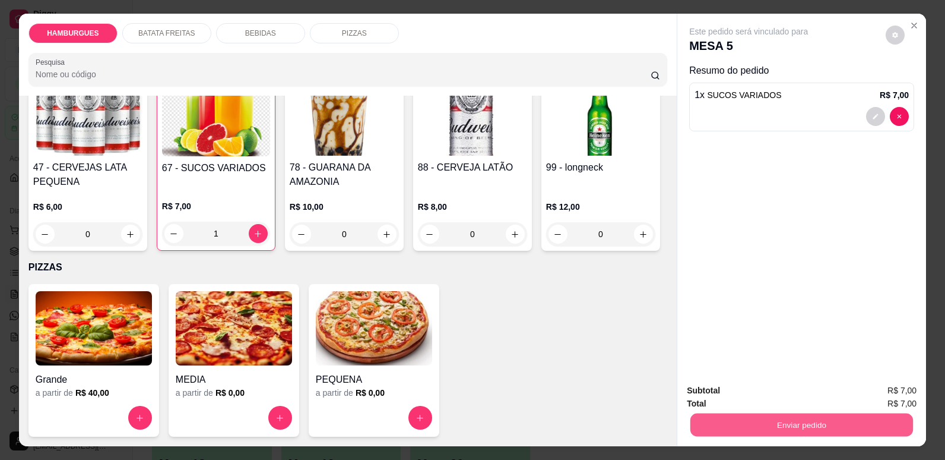
click at [814, 423] on button "Enviar pedido" at bounding box center [802, 424] width 223 height 23
click at [804, 392] on button "Não registrar e enviar pedido" at bounding box center [763, 395] width 120 height 22
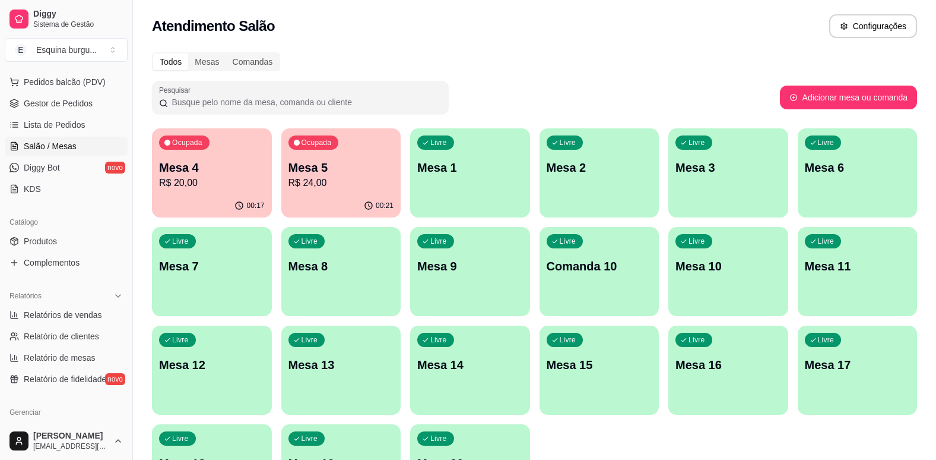
scroll to position [148, 0]
click at [63, 321] on link "Relatórios de vendas" at bounding box center [66, 314] width 123 height 19
select select "ALL"
select select "0"
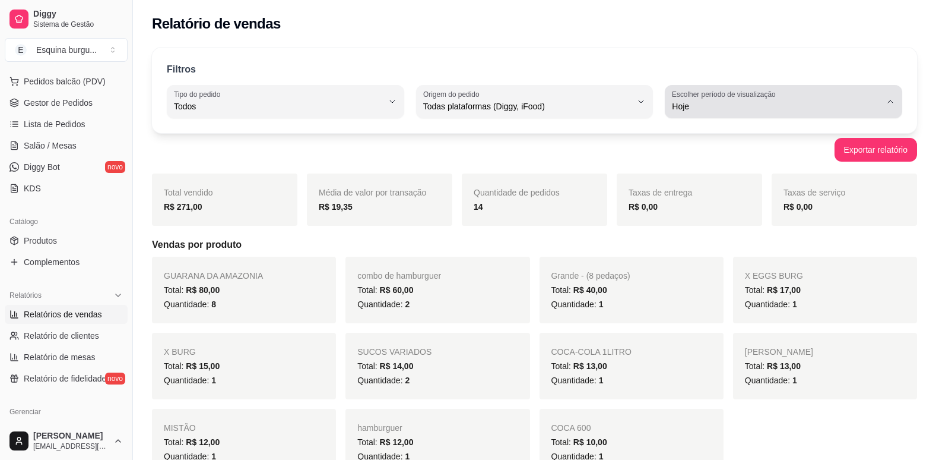
click at [743, 117] on button "Escolher período de visualização Hoje" at bounding box center [784, 101] width 238 height 33
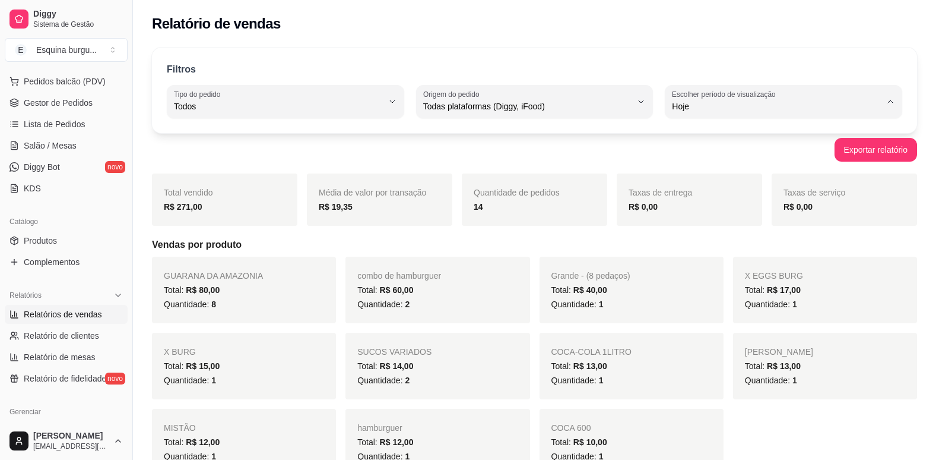
click at [729, 251] on span "Customizado" at bounding box center [778, 250] width 198 height 11
type input "-1"
select select "-1"
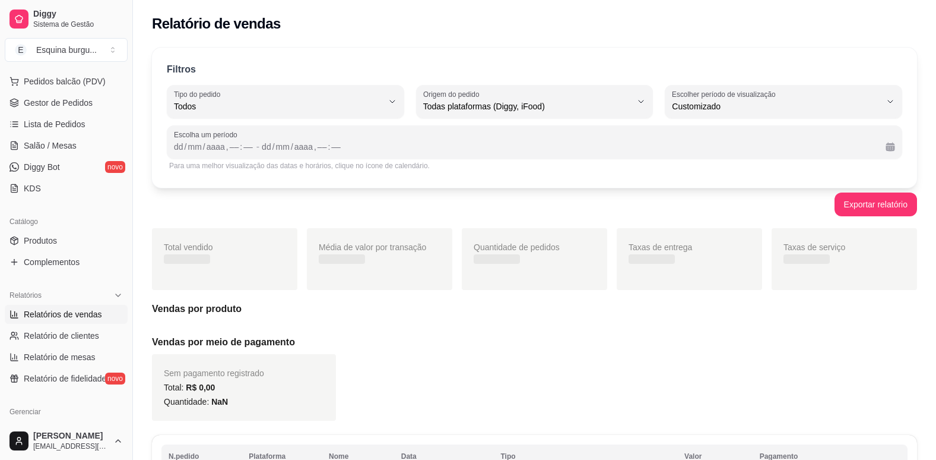
scroll to position [11, 0]
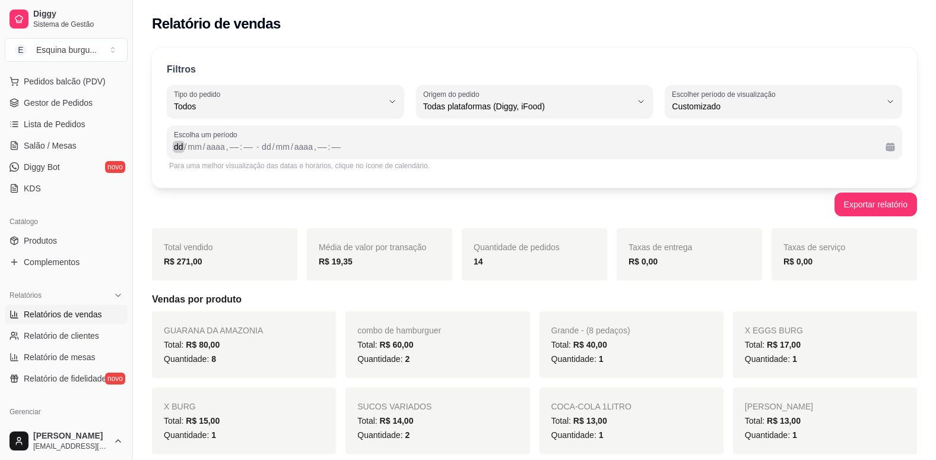
click at [184, 146] on div "/" at bounding box center [185, 147] width 5 height 12
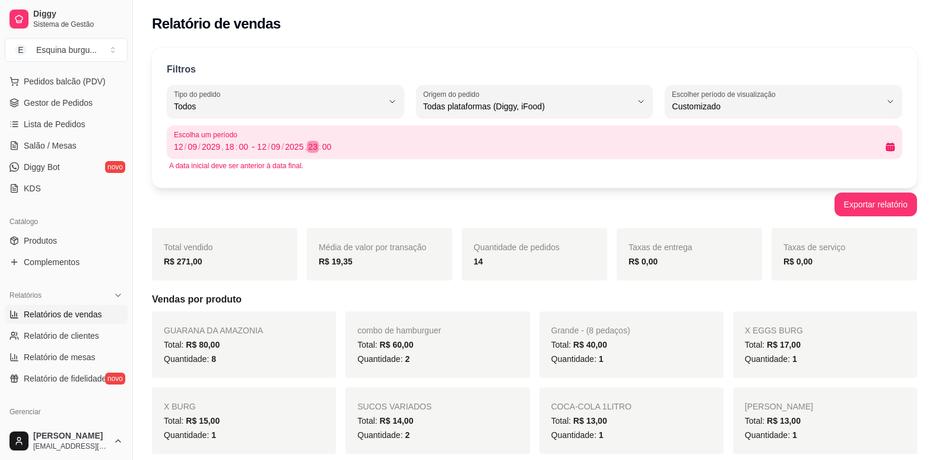
click at [313, 145] on div "23" at bounding box center [313, 147] width 12 height 12
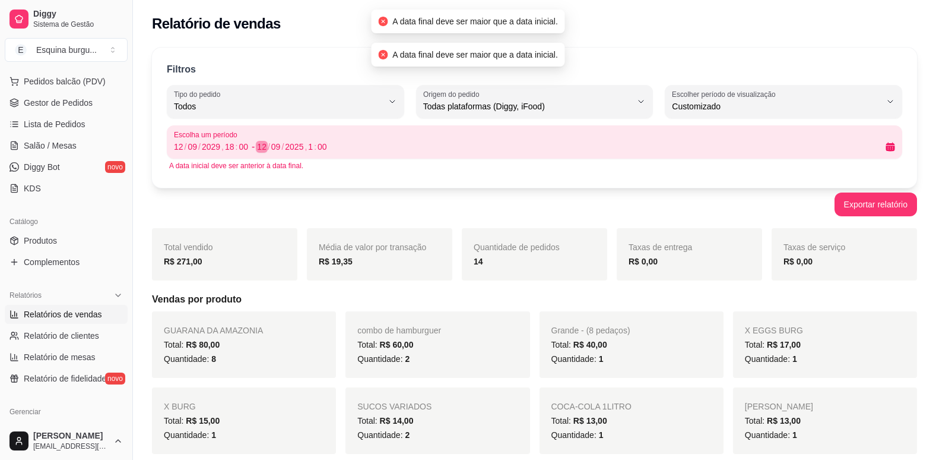
click at [269, 145] on div "/" at bounding box center [269, 147] width 5 height 12
click at [279, 145] on div "04" at bounding box center [276, 147] width 12 height 12
click at [284, 145] on div "/" at bounding box center [282, 147] width 5 height 12
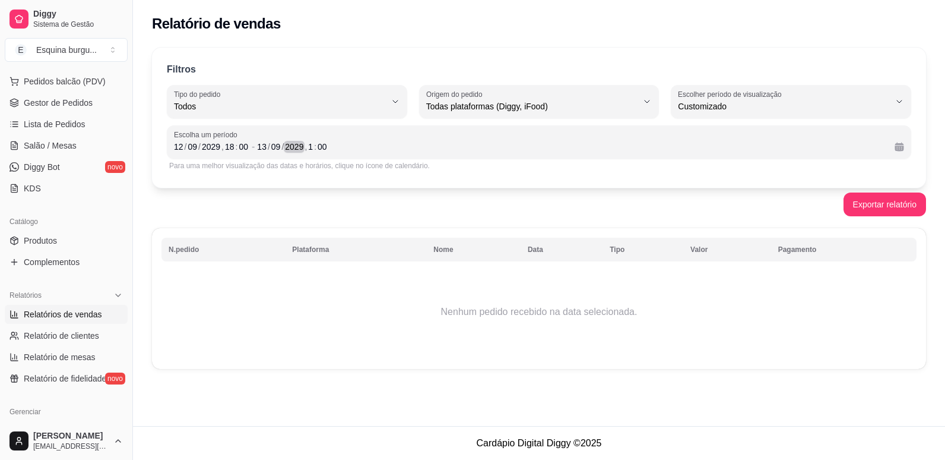
click at [302, 149] on div "2029" at bounding box center [294, 147] width 21 height 12
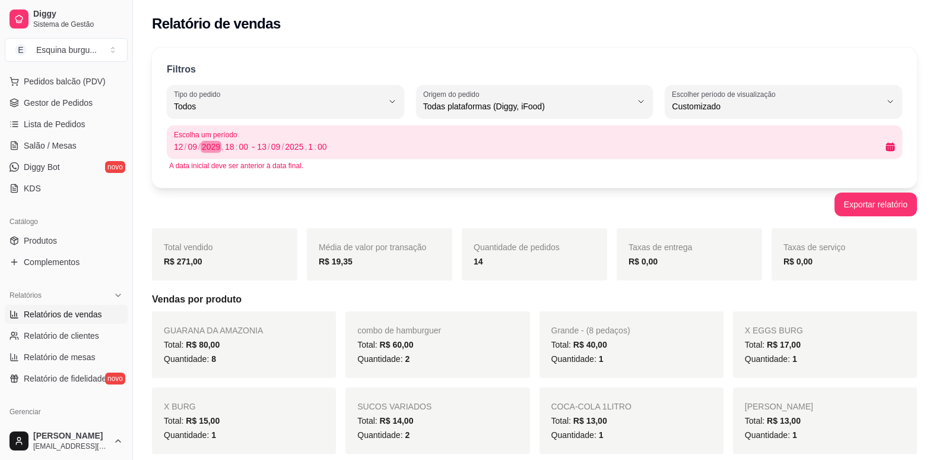
click at [219, 145] on div "2029" at bounding box center [211, 147] width 21 height 12
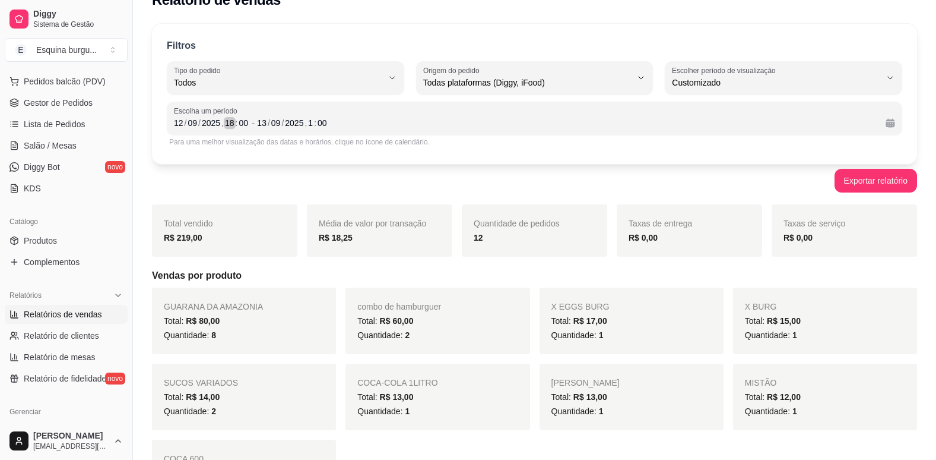
scroll to position [19, 0]
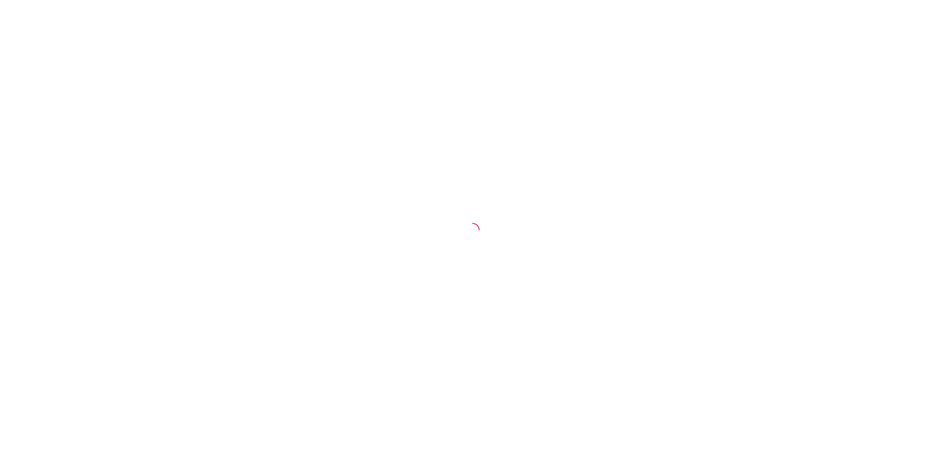
select select "ALL"
select select "0"
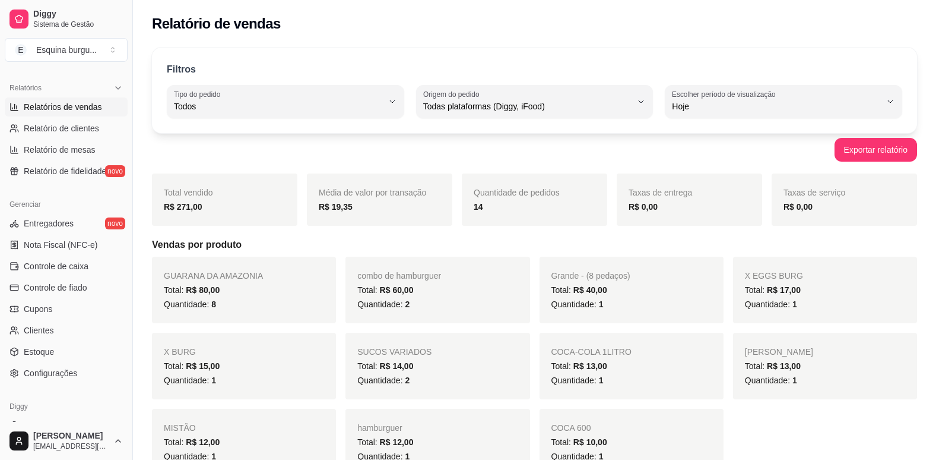
scroll to position [395, 0]
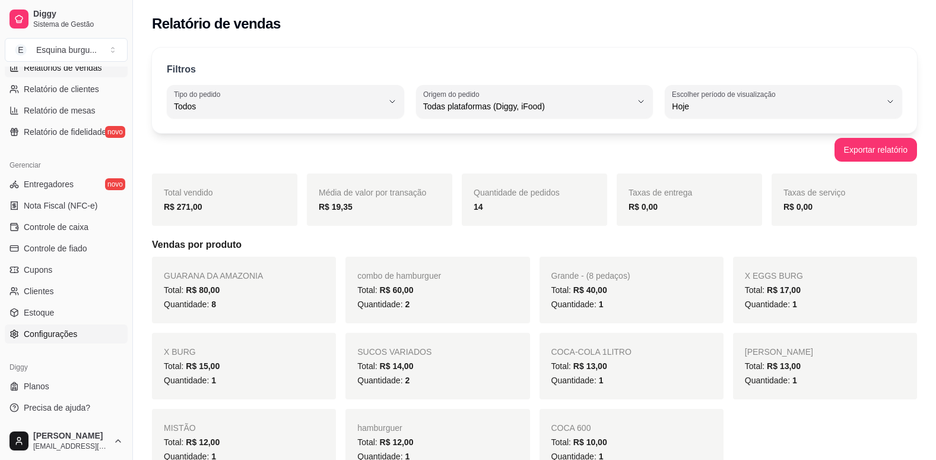
click at [68, 327] on link "Configurações" at bounding box center [66, 333] width 123 height 19
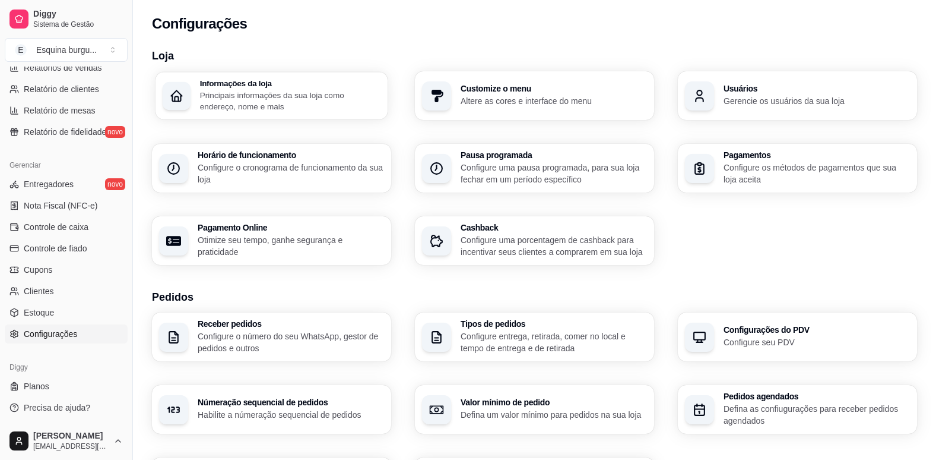
click at [280, 107] on p "Principais informações da sua loja como endereço, nome e mais" at bounding box center [290, 100] width 181 height 23
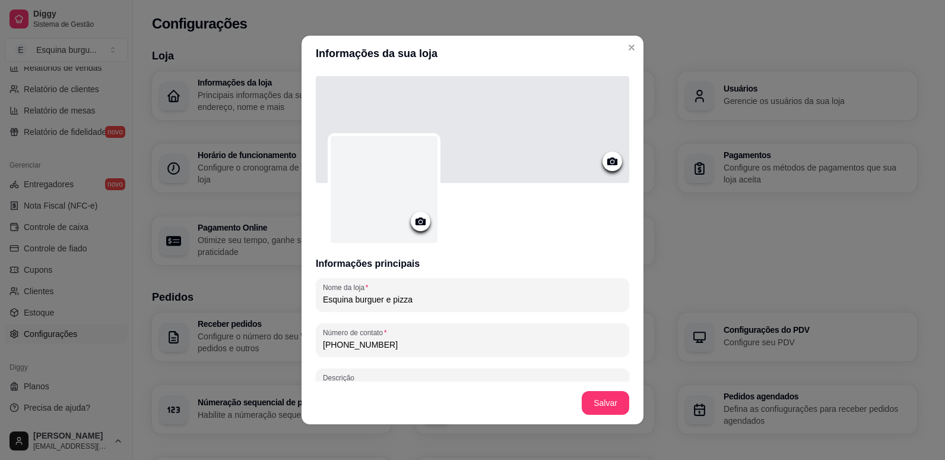
click at [417, 225] on icon at bounding box center [421, 221] width 14 height 14
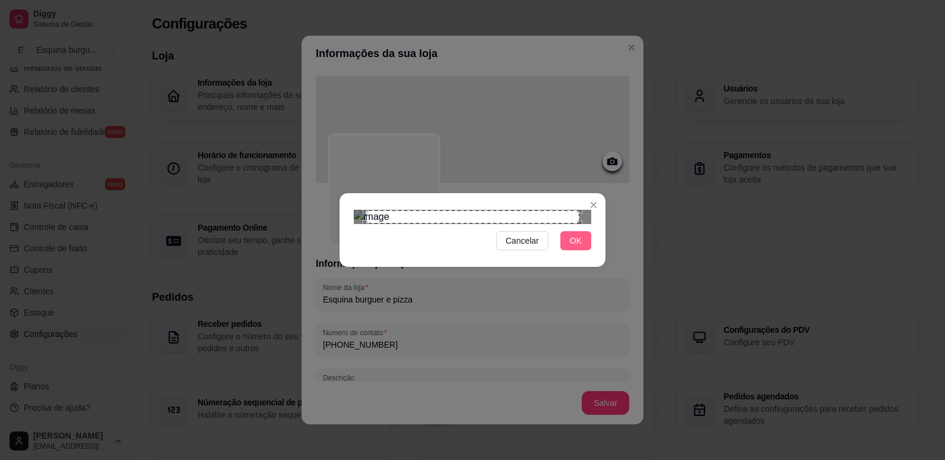
click at [575, 247] on span "OK" at bounding box center [576, 240] width 12 height 13
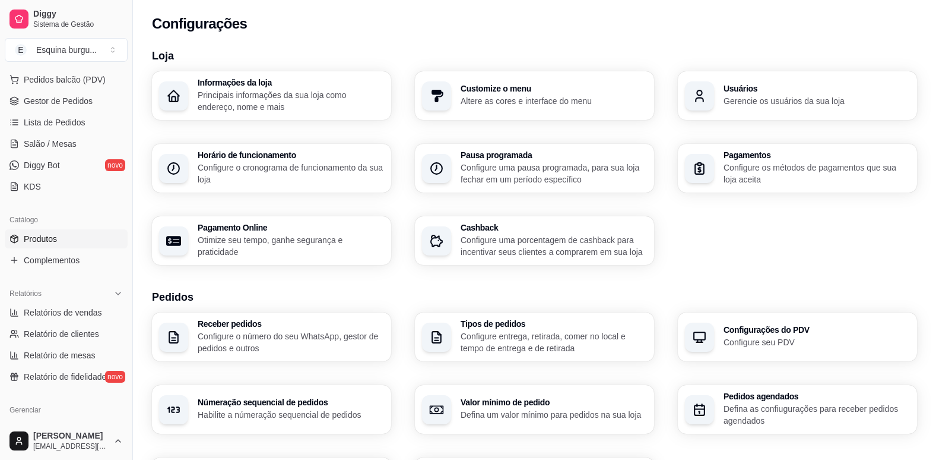
scroll to position [147, 0]
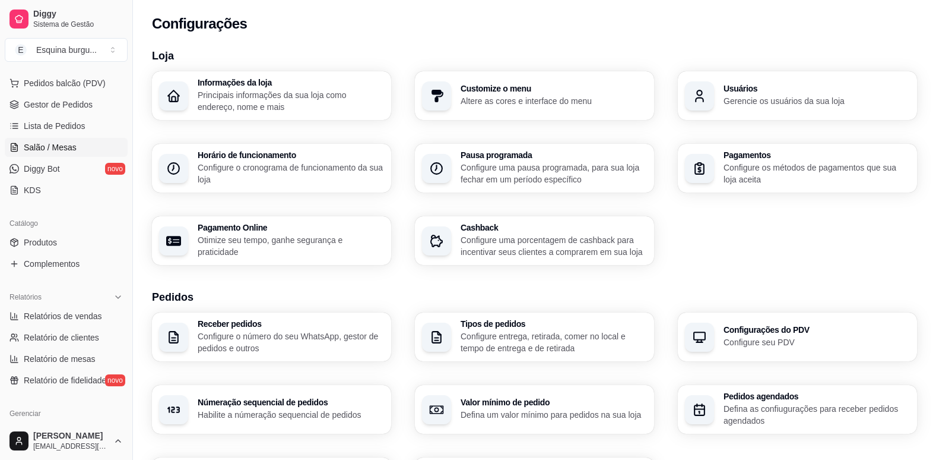
click at [53, 154] on link "Salão / Mesas" at bounding box center [66, 147] width 123 height 19
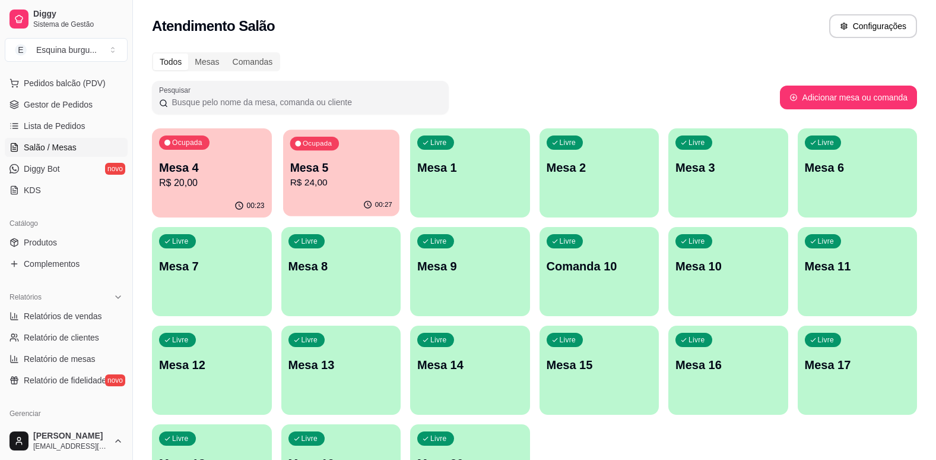
click at [370, 170] on p "Mesa 5" at bounding box center [341, 168] width 102 height 16
click at [224, 167] on p "Mesa 4" at bounding box center [212, 168] width 102 height 16
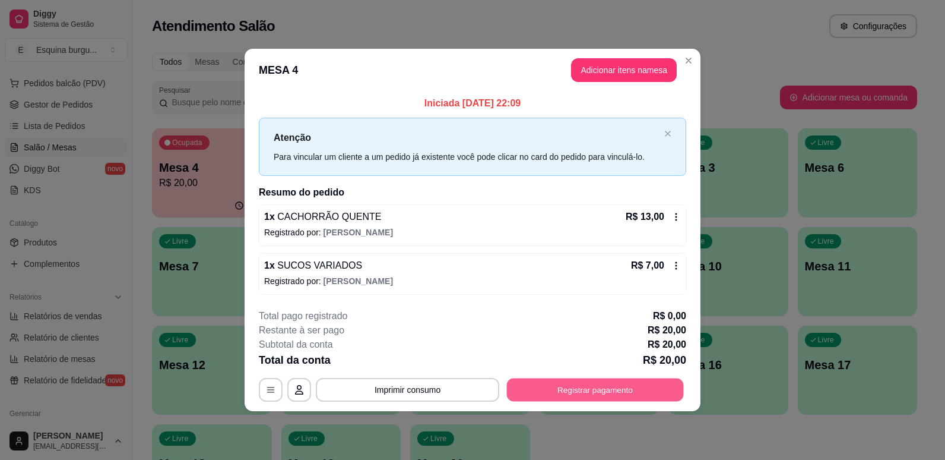
click at [609, 384] on button "Registrar pagamento" at bounding box center [595, 389] width 177 height 23
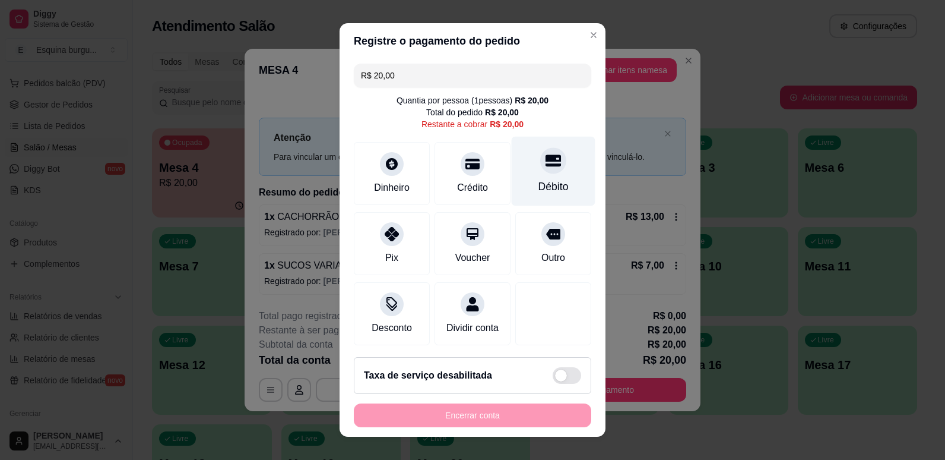
click at [525, 173] on div "Débito" at bounding box center [554, 170] width 84 height 69
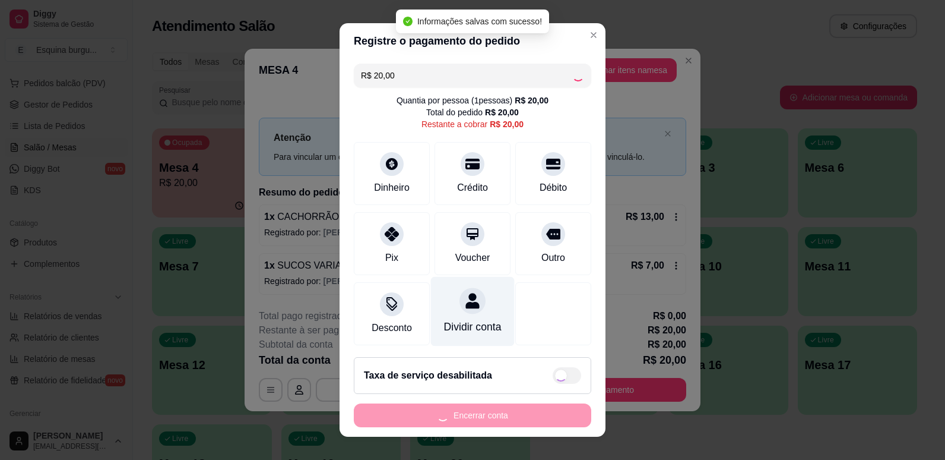
type input "R$ 0,00"
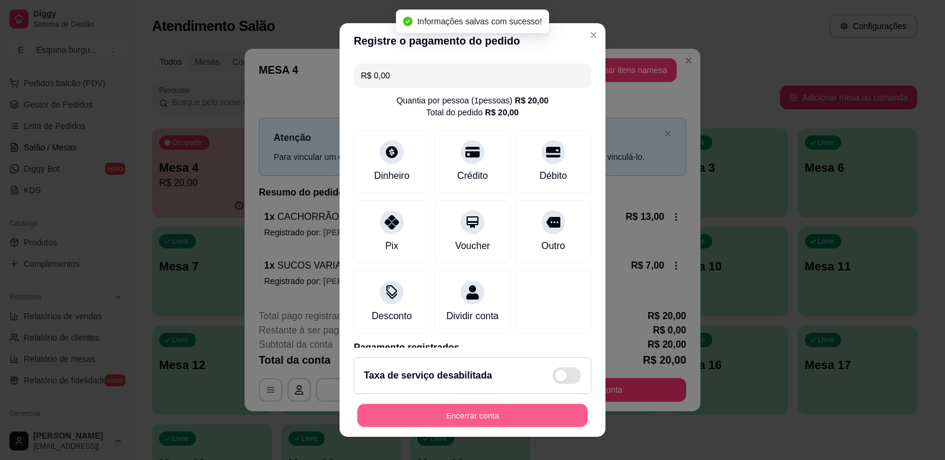
click at [417, 406] on button "Encerrar conta" at bounding box center [472, 415] width 230 height 23
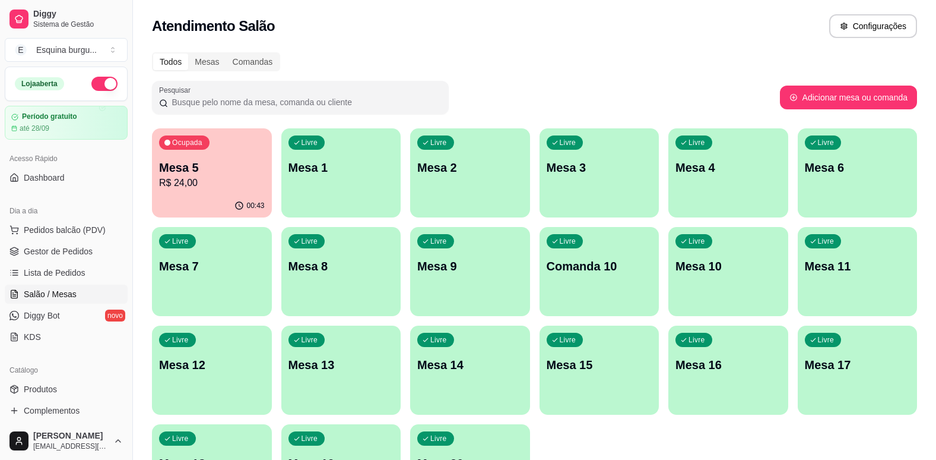
click at [227, 162] on p "Mesa 5" at bounding box center [212, 167] width 106 height 17
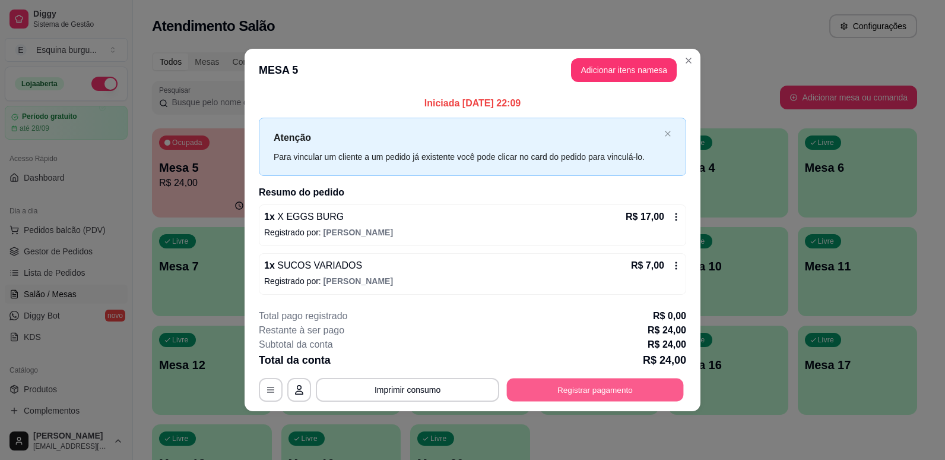
click at [555, 387] on button "Registrar pagamento" at bounding box center [595, 389] width 177 height 23
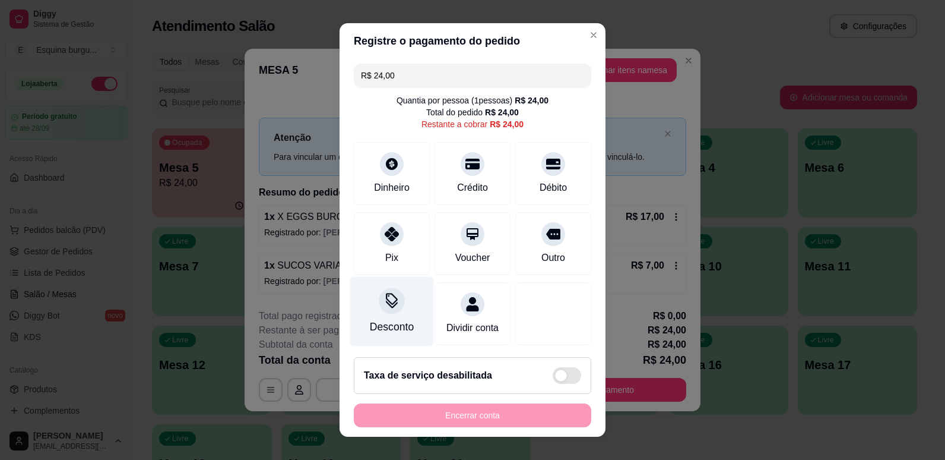
click at [385, 302] on icon at bounding box center [391, 300] width 15 height 15
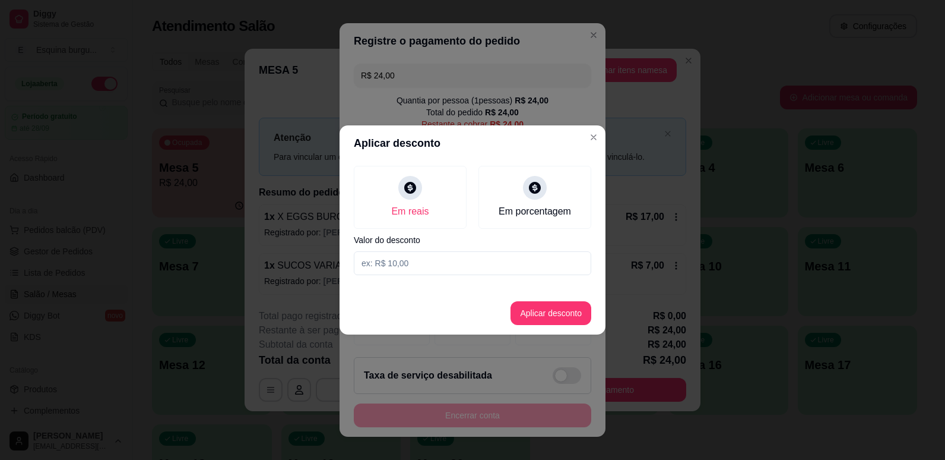
click at [431, 267] on input at bounding box center [473, 263] width 238 height 24
type input "4,00"
click at [524, 314] on button "Aplicar desconto" at bounding box center [551, 313] width 81 height 24
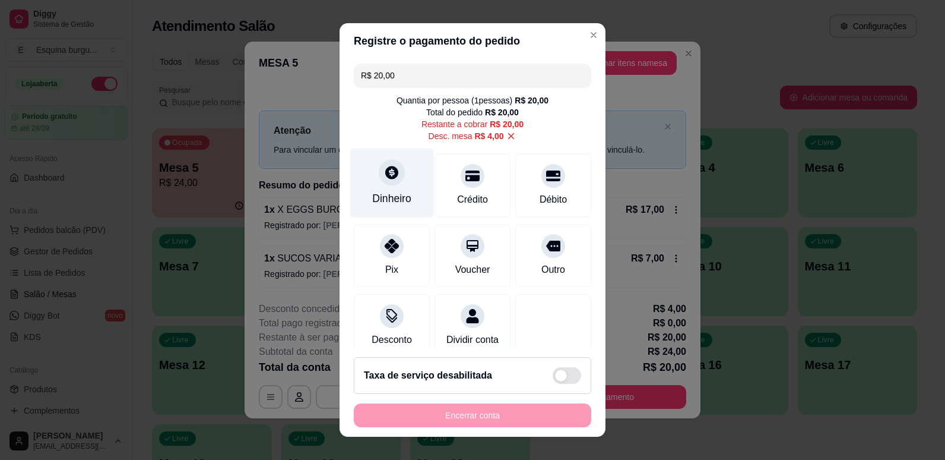
click at [392, 190] on div "Dinheiro" at bounding box center [392, 182] width 84 height 69
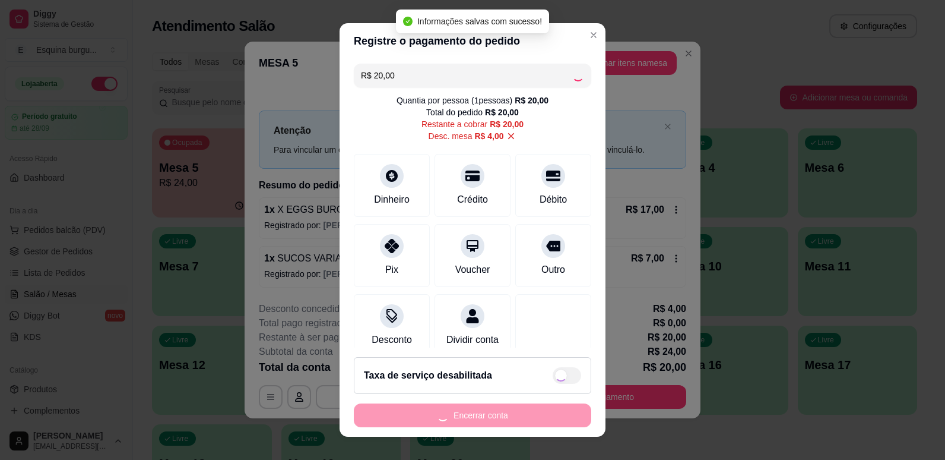
type input "R$ 0,00"
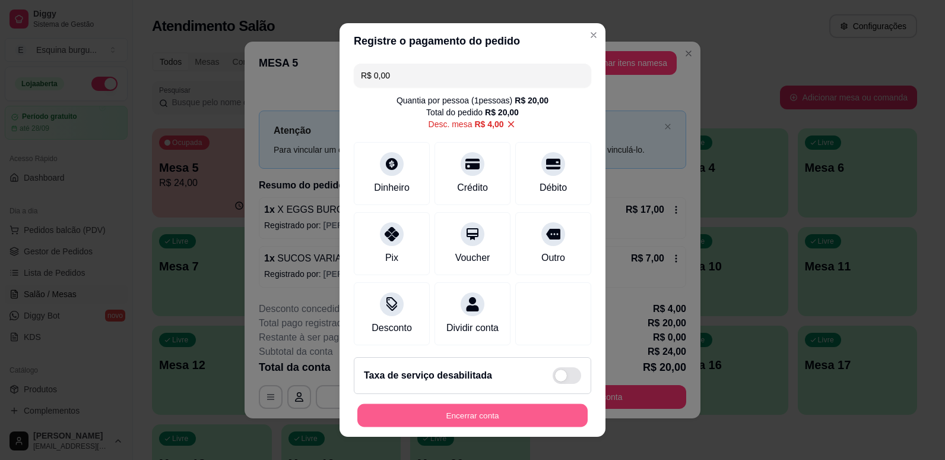
click at [515, 410] on button "Encerrar conta" at bounding box center [472, 415] width 230 height 23
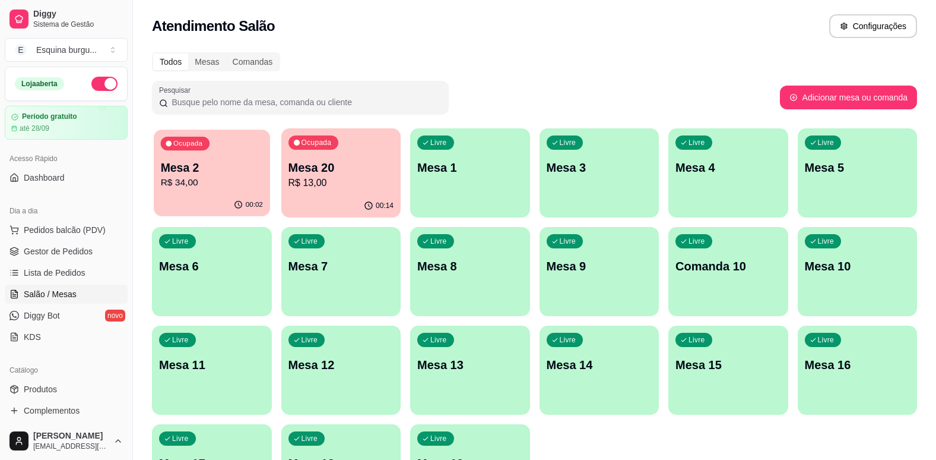
click at [262, 186] on p "R$ 34,00" at bounding box center [212, 183] width 102 height 14
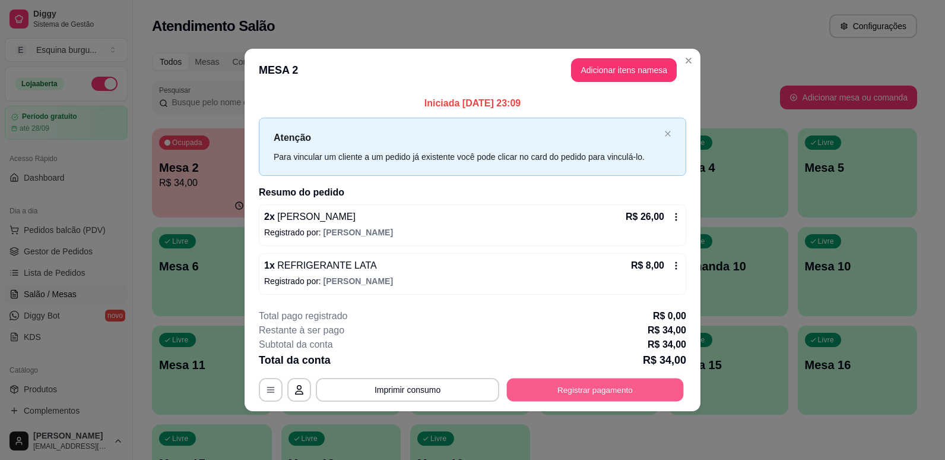
click at [610, 384] on button "Registrar pagamento" at bounding box center [595, 389] width 177 height 23
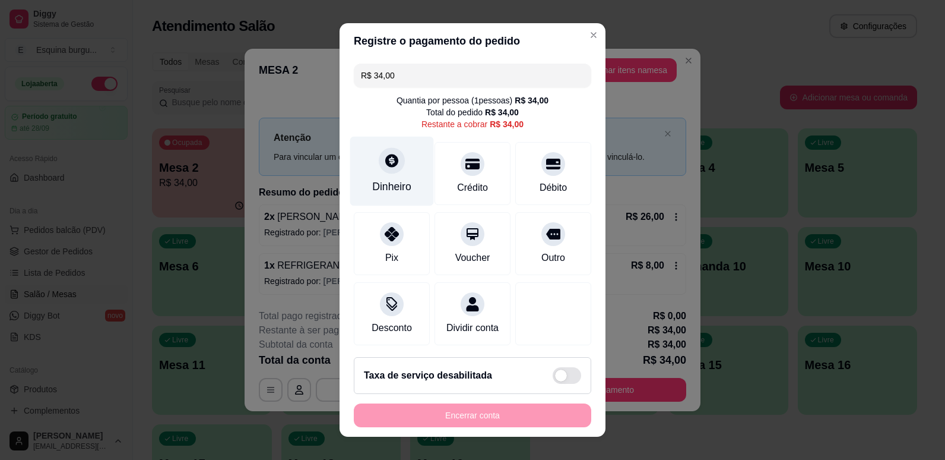
click at [393, 167] on icon at bounding box center [391, 160] width 15 height 15
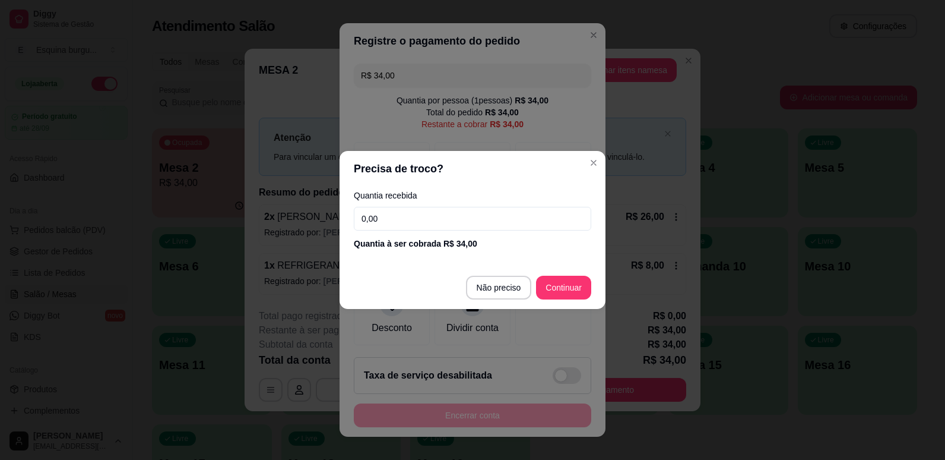
click at [397, 224] on input "0,00" at bounding box center [473, 219] width 238 height 24
type input "24,00"
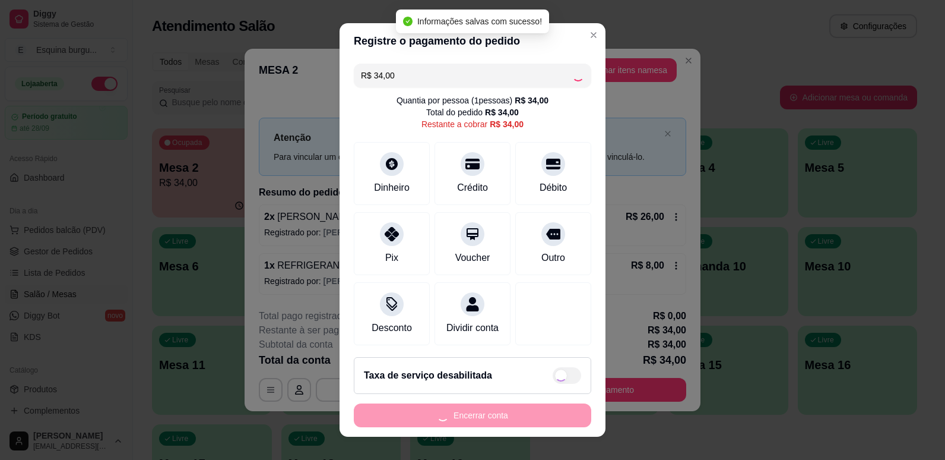
type input "R$ 0,00"
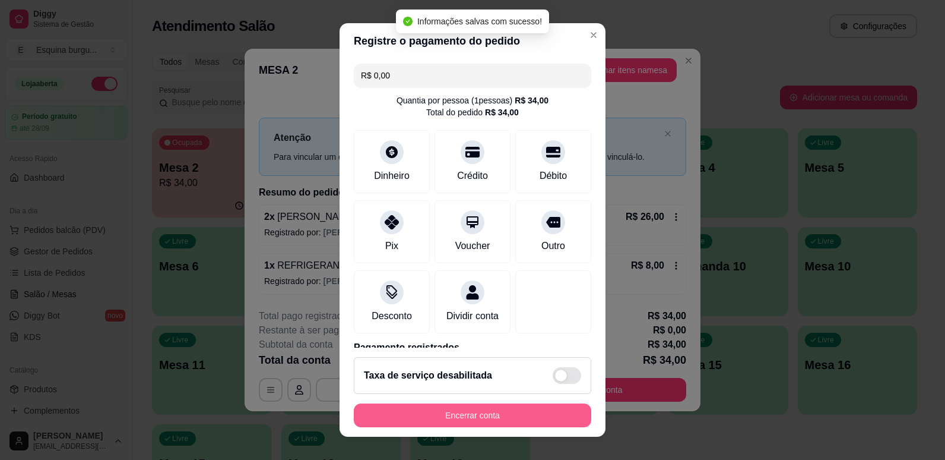
click at [531, 422] on button "Encerrar conta" at bounding box center [473, 415] width 238 height 24
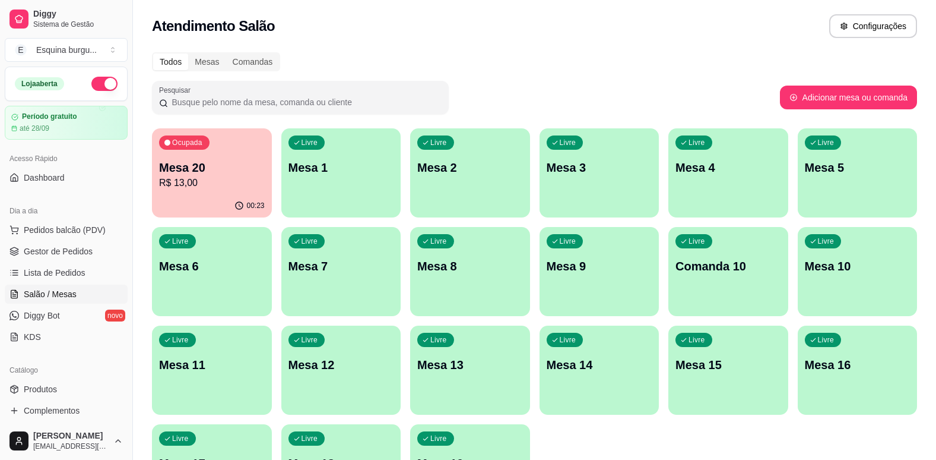
click at [225, 160] on p "Mesa 20" at bounding box center [212, 167] width 106 height 17
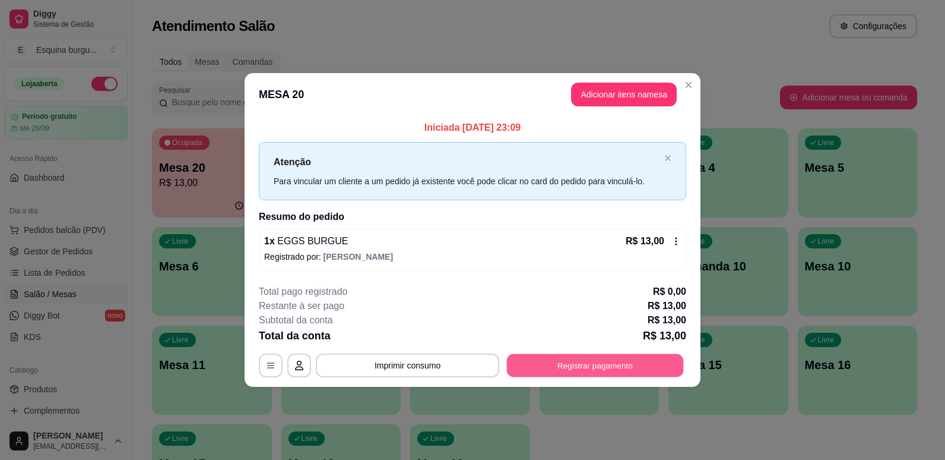
click at [593, 360] on button "Registrar pagamento" at bounding box center [595, 364] width 177 height 23
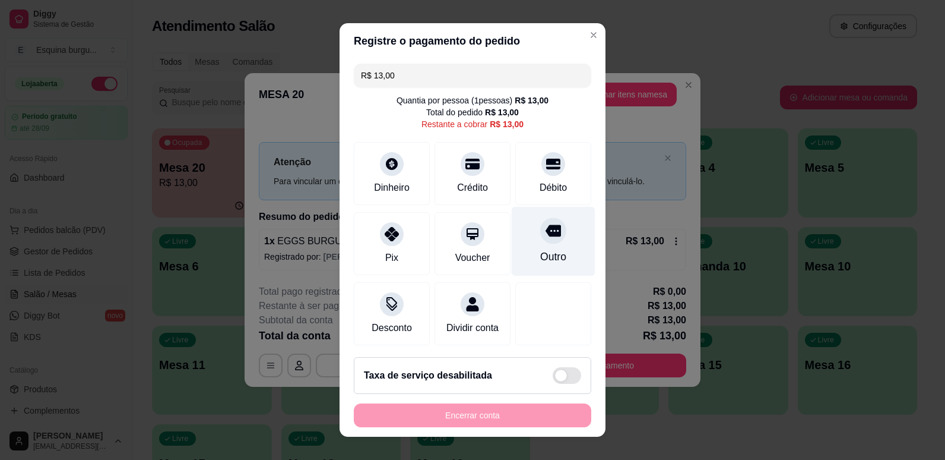
click at [540, 246] on div "Outro" at bounding box center [554, 240] width 84 height 69
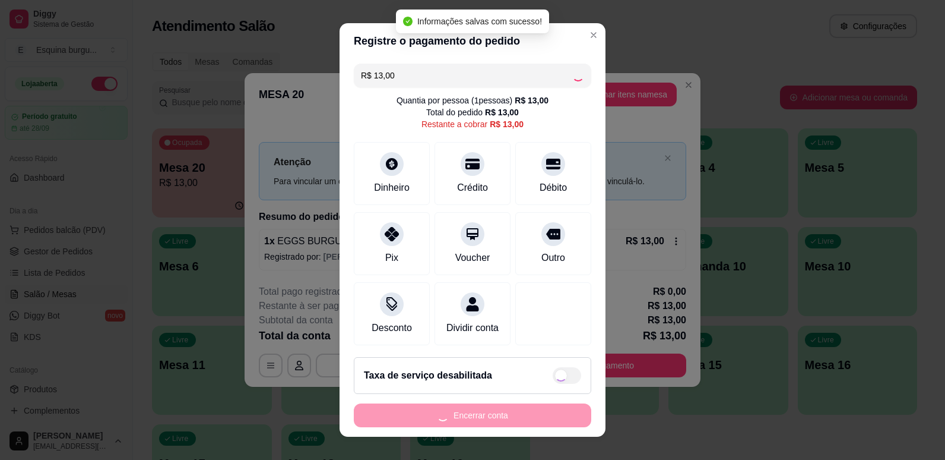
type input "R$ 0,00"
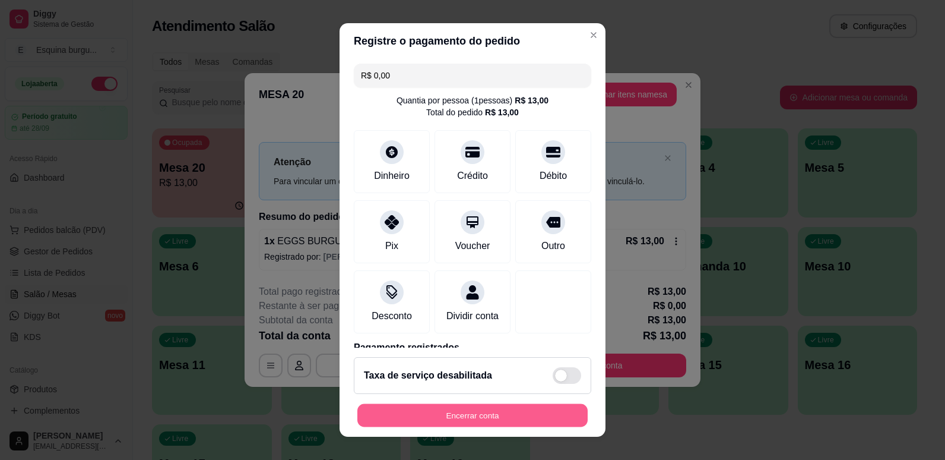
click at [498, 417] on button "Encerrar conta" at bounding box center [472, 415] width 230 height 23
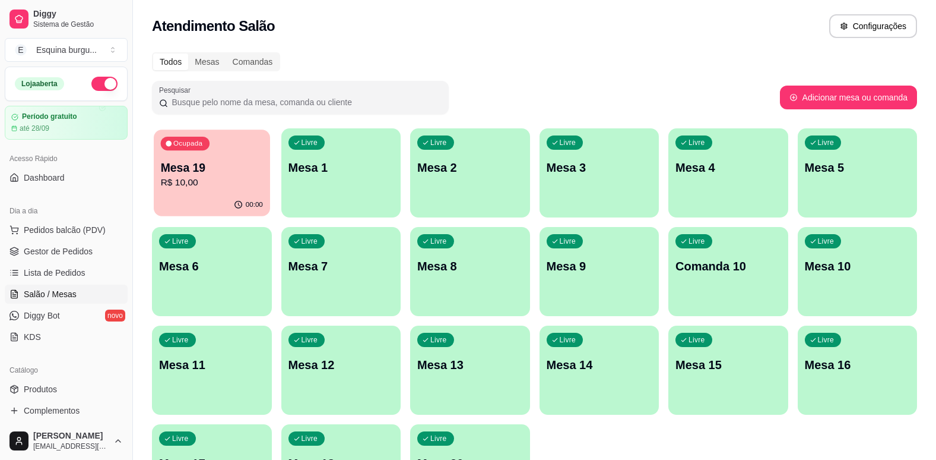
click at [182, 151] on div "Ocupada Mesa 19 R$ 10,00" at bounding box center [212, 161] width 116 height 64
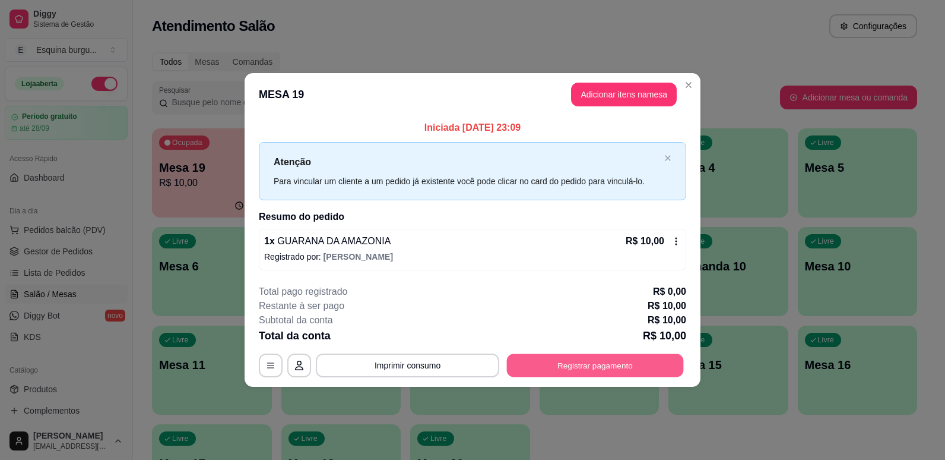
click at [589, 369] on button "Registrar pagamento" at bounding box center [595, 364] width 177 height 23
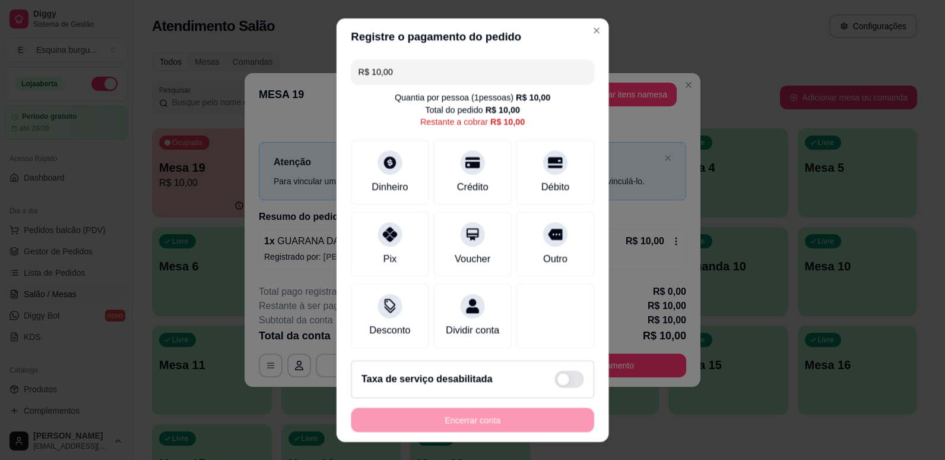
click at [589, 369] on footer "Taxa de serviço desabilitada Encerrar conta" at bounding box center [473, 395] width 273 height 91
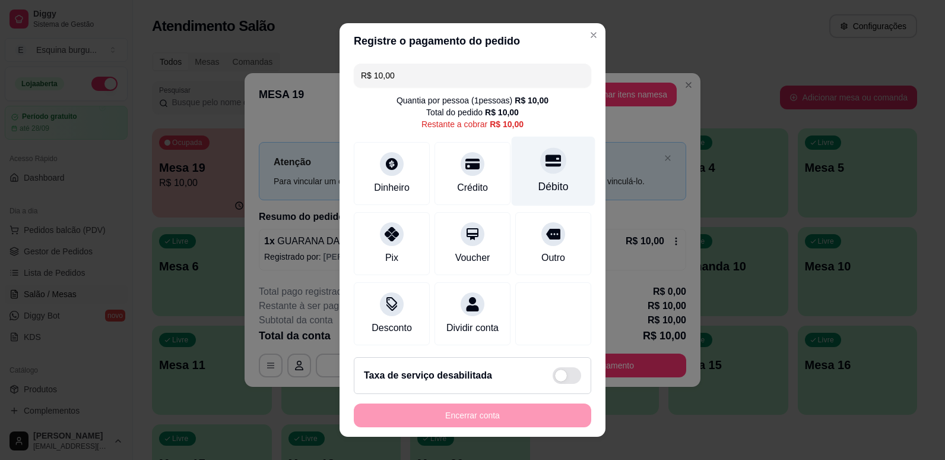
click at [546, 191] on div "Débito" at bounding box center [554, 186] width 30 height 15
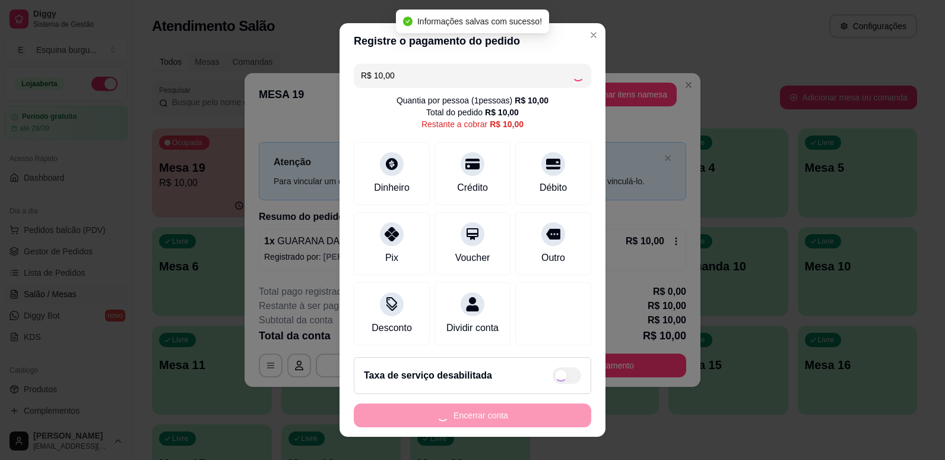
type input "R$ 0,00"
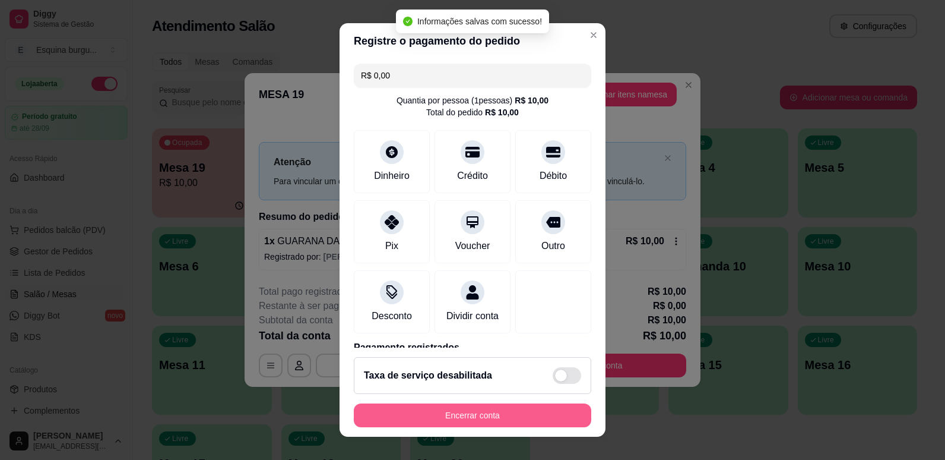
click at [473, 409] on button "Encerrar conta" at bounding box center [473, 415] width 238 height 24
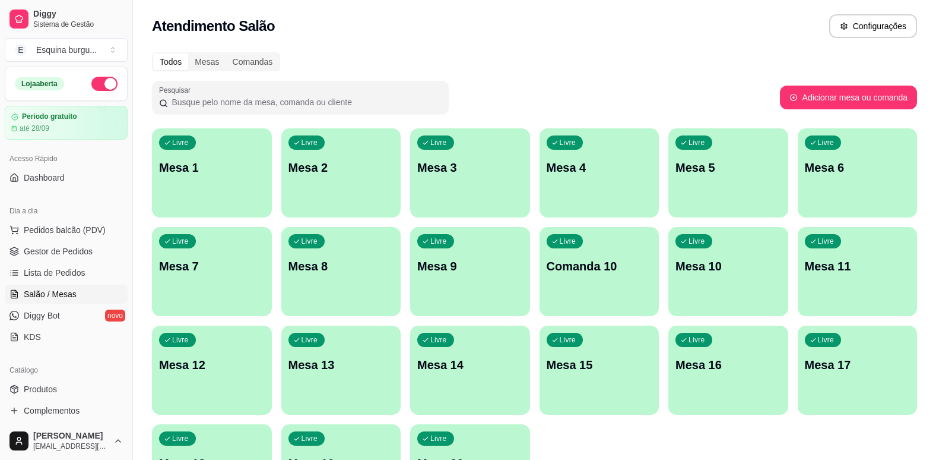
click at [496, 76] on div "Todos Mesas Comandas Pesquisar Adicionar mesa ou comanda Livre Mesa 1 Livre Mes…" at bounding box center [534, 286] width 803 height 482
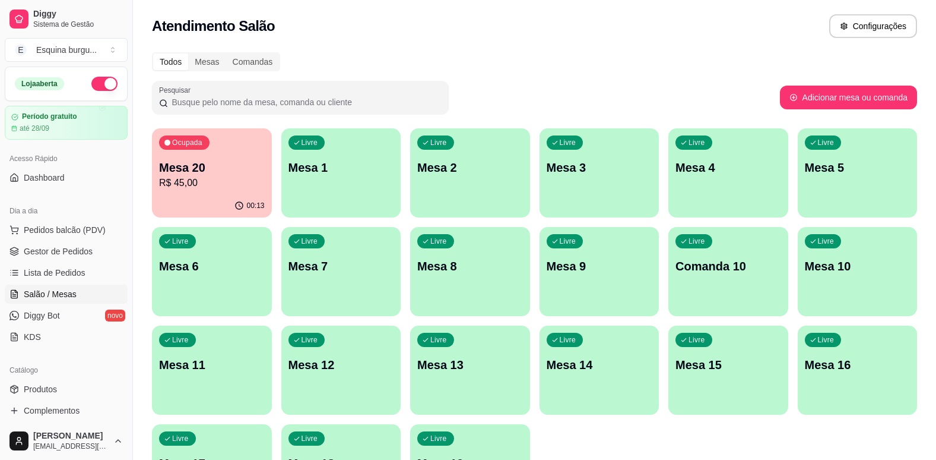
click at [213, 158] on div "Ocupada Mesa 20 R$ 45,00" at bounding box center [212, 161] width 120 height 66
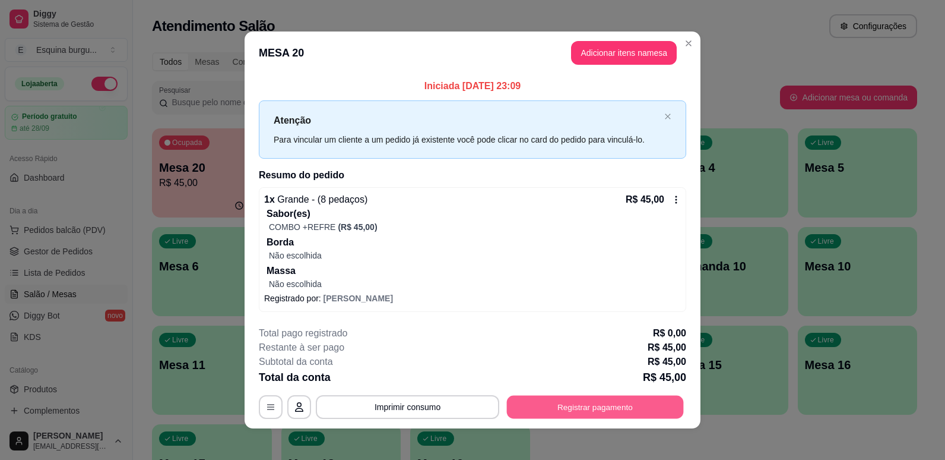
click at [561, 413] on button "Registrar pagamento" at bounding box center [595, 406] width 177 height 23
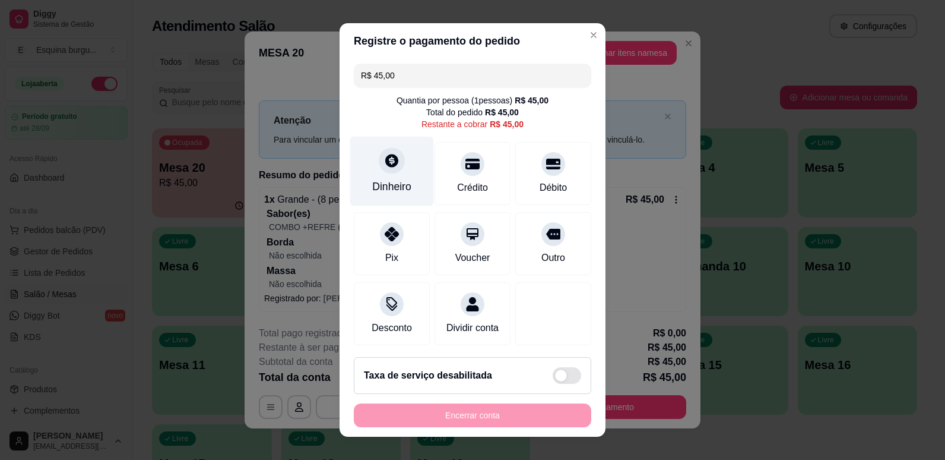
click at [418, 176] on div "Dinheiro" at bounding box center [392, 170] width 84 height 69
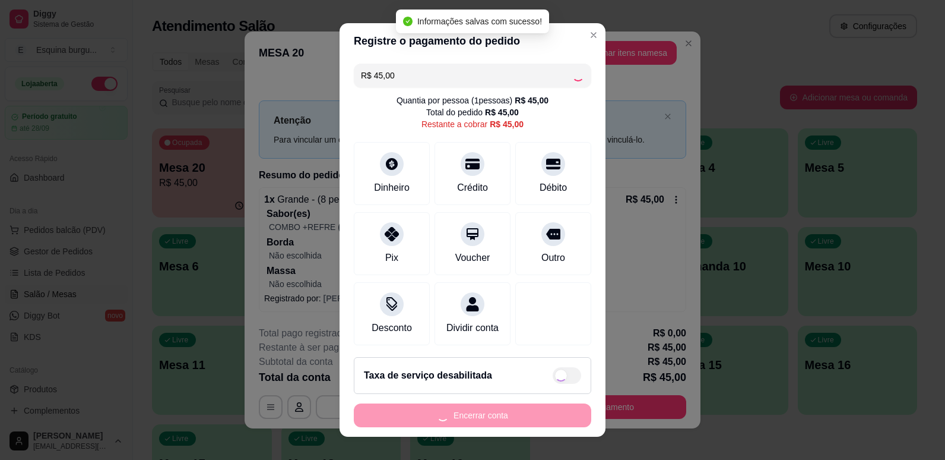
type input "R$ 0,00"
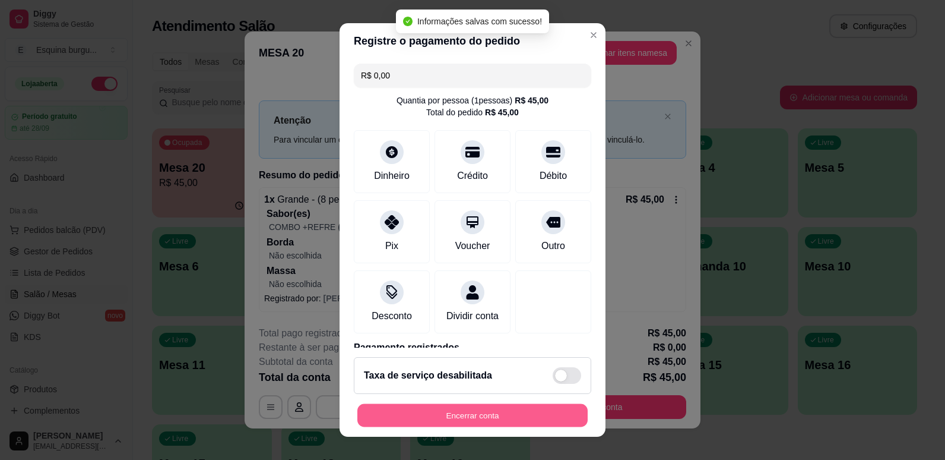
click at [503, 417] on button "Encerrar conta" at bounding box center [472, 415] width 230 height 23
